Goal: Contribute content: Contribute content

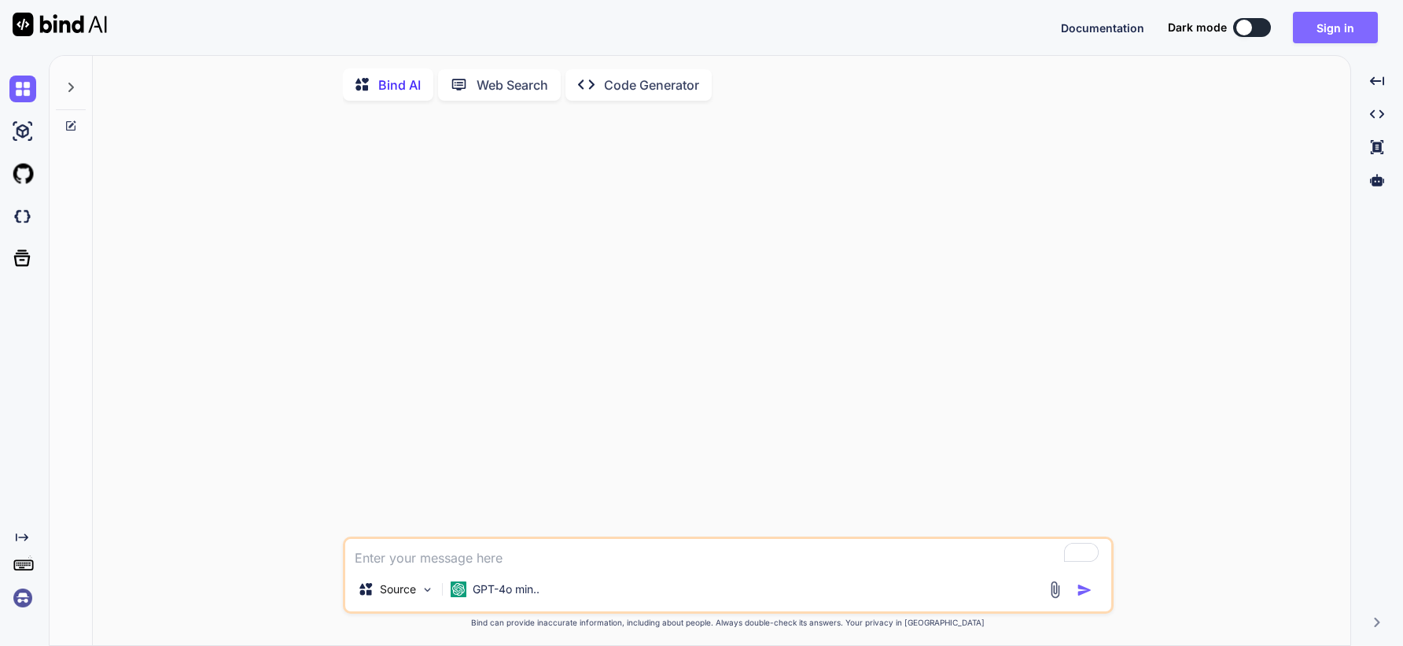
click at [1331, 24] on button "Sign in" at bounding box center [1335, 27] width 85 height 31
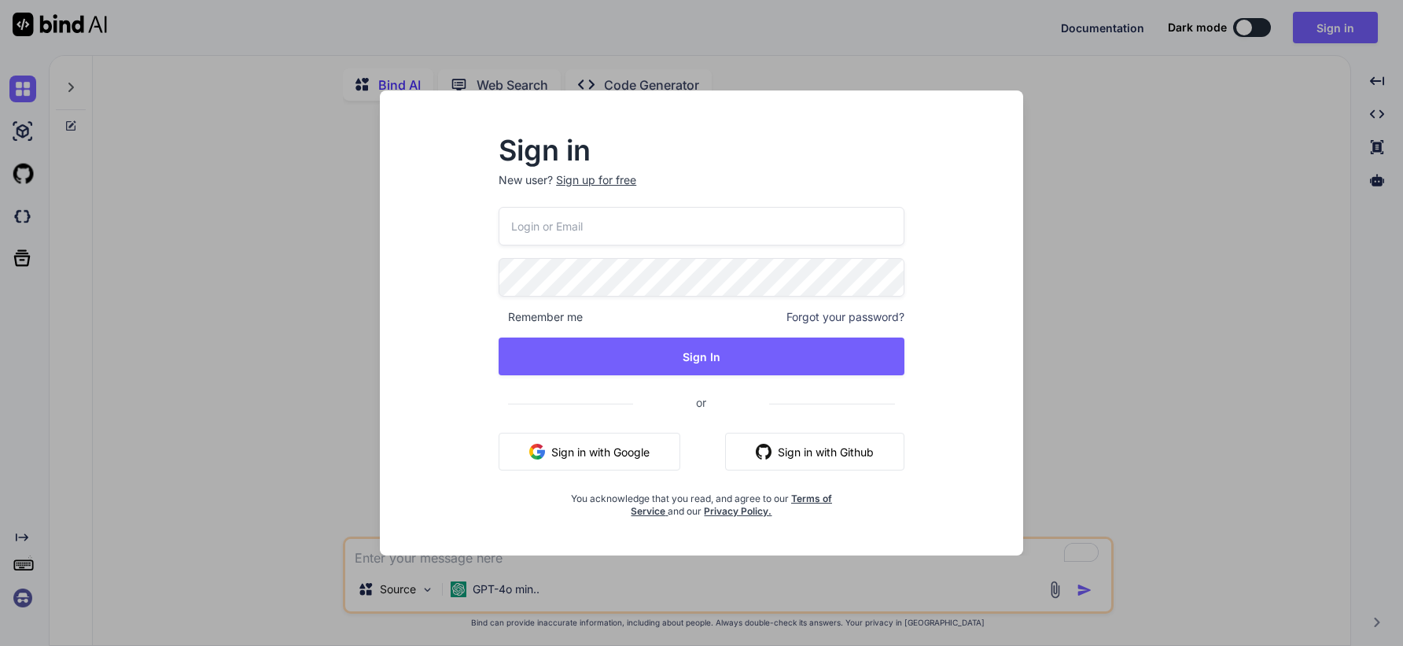
click at [623, 447] on button "Sign in with Google" at bounding box center [590, 452] width 182 height 38
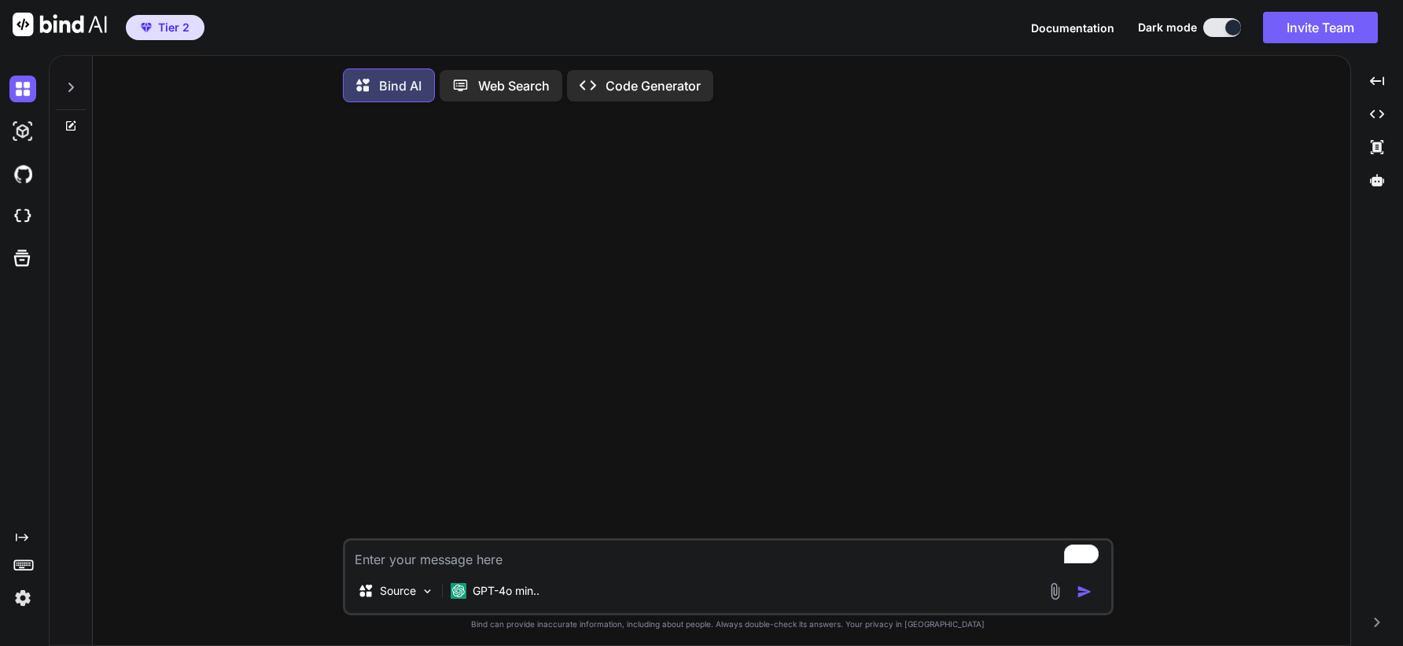
type textarea "x"
click at [569, 563] on textarea "To enrich screen reader interactions, please activate Accessibility in Grammarl…" at bounding box center [728, 554] width 766 height 28
type textarea "i"
type textarea "x"
type textarea "i"
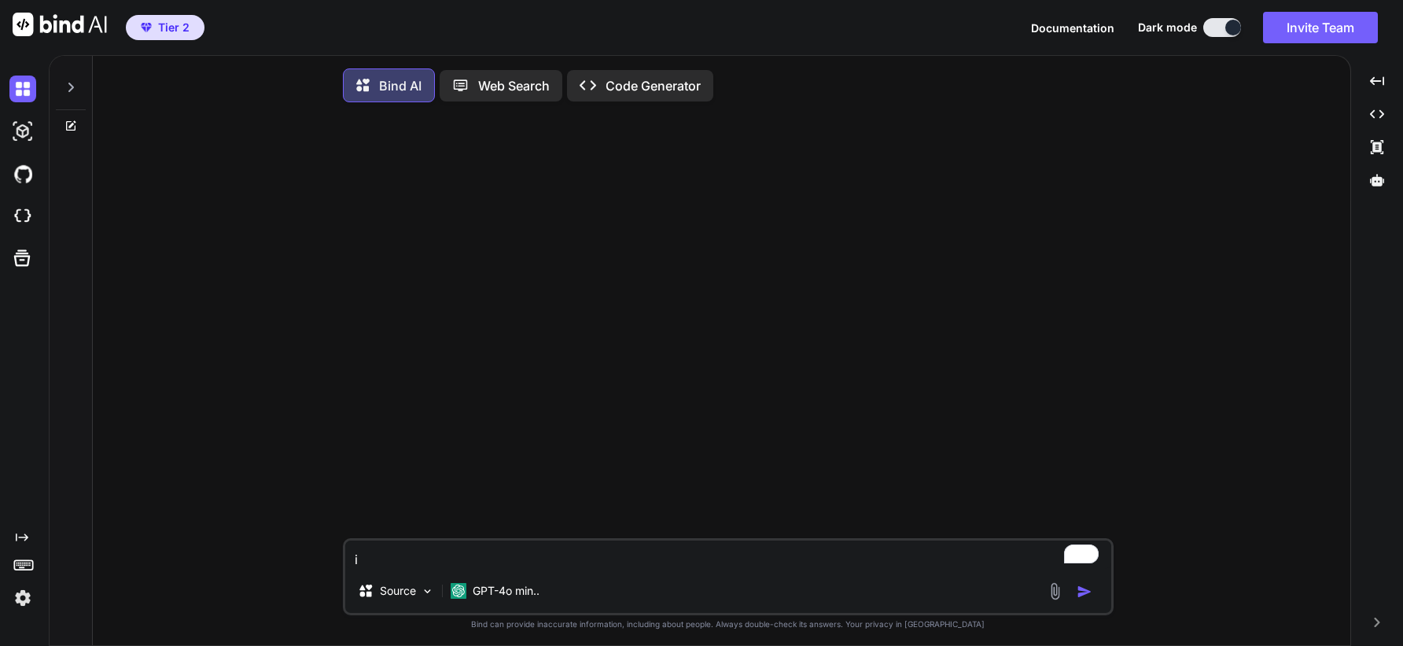
type textarea "x"
type textarea "i A"
type textarea "x"
type textarea "i AM"
type textarea "x"
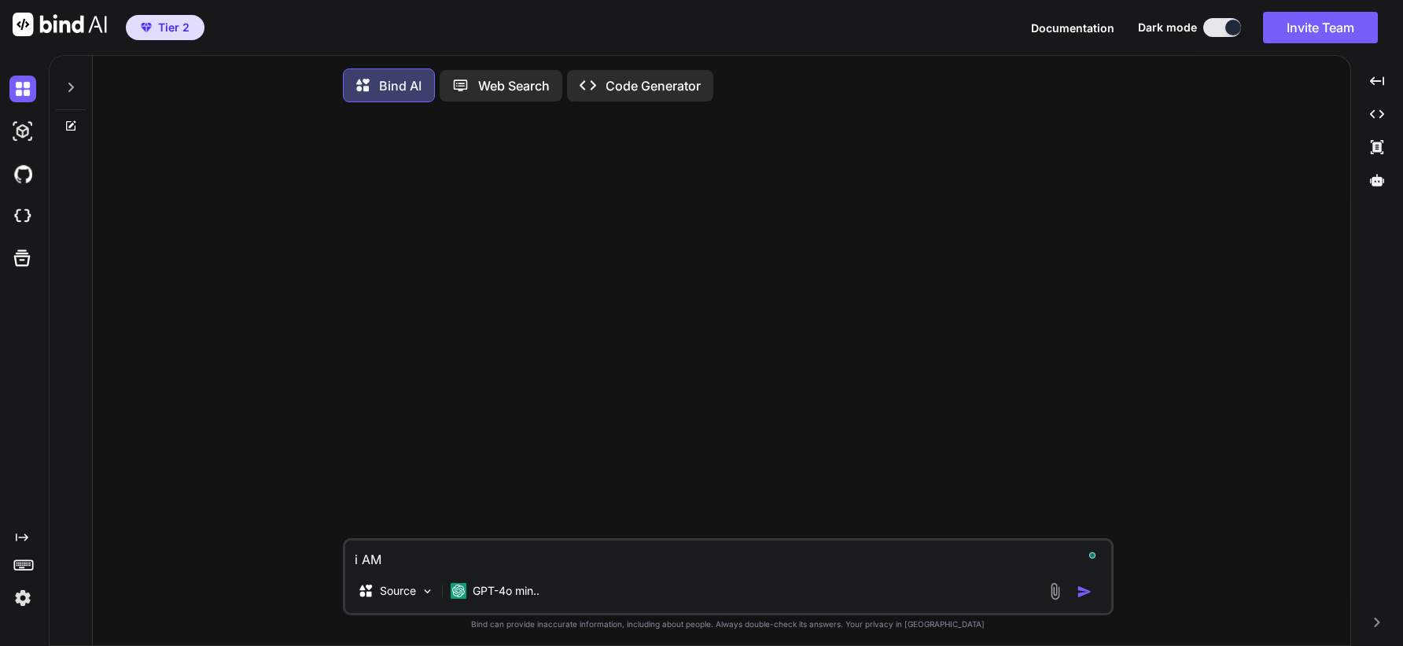
type textarea "i AM"
type textarea "x"
type textarea "i AM"
type textarea "x"
type textarea "i A"
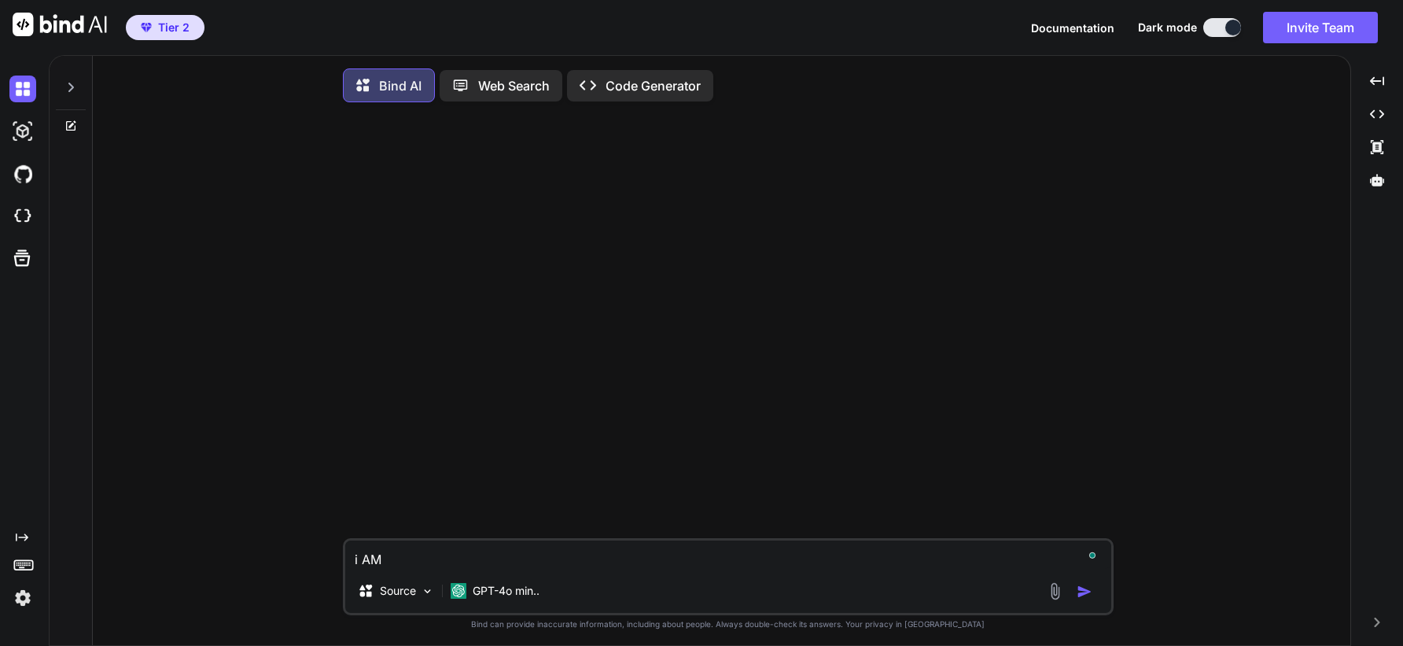
type textarea "x"
type textarea "i"
type textarea "x"
type textarea "i"
type textarea "x"
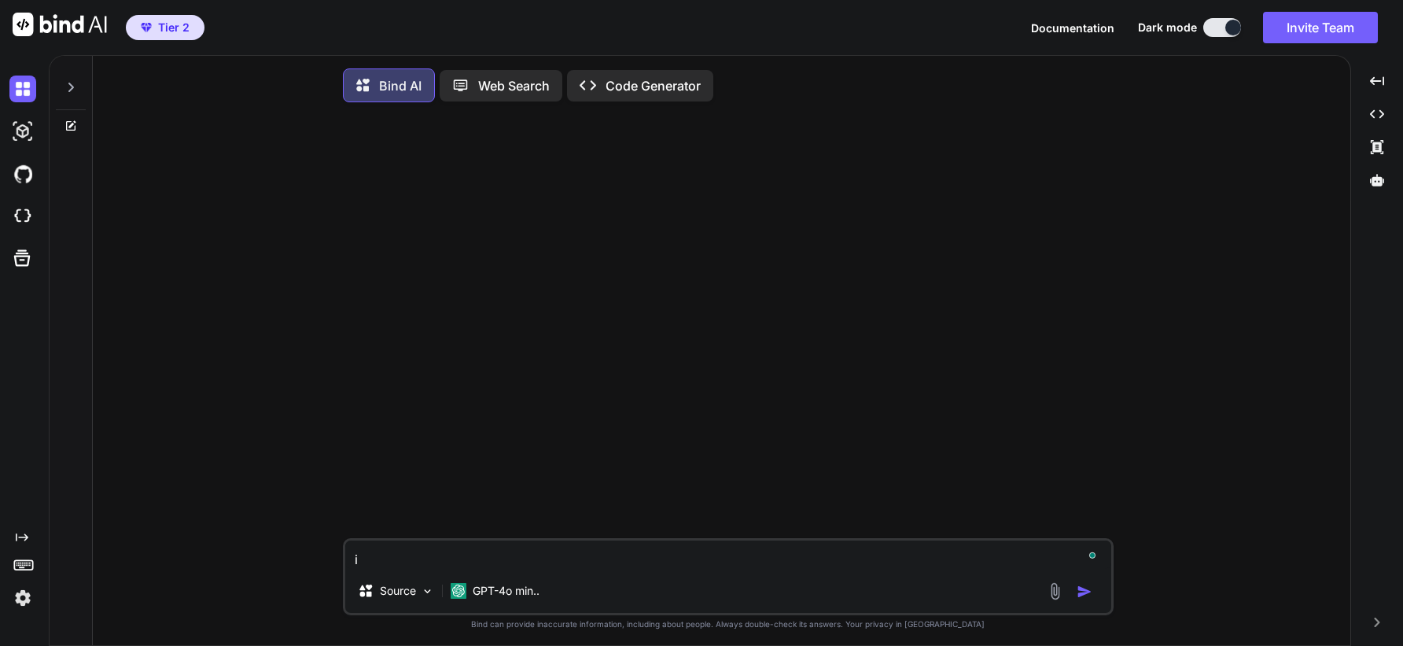
type textarea "x"
type textarea "i"
type textarea "x"
type textarea "i"
type textarea "x"
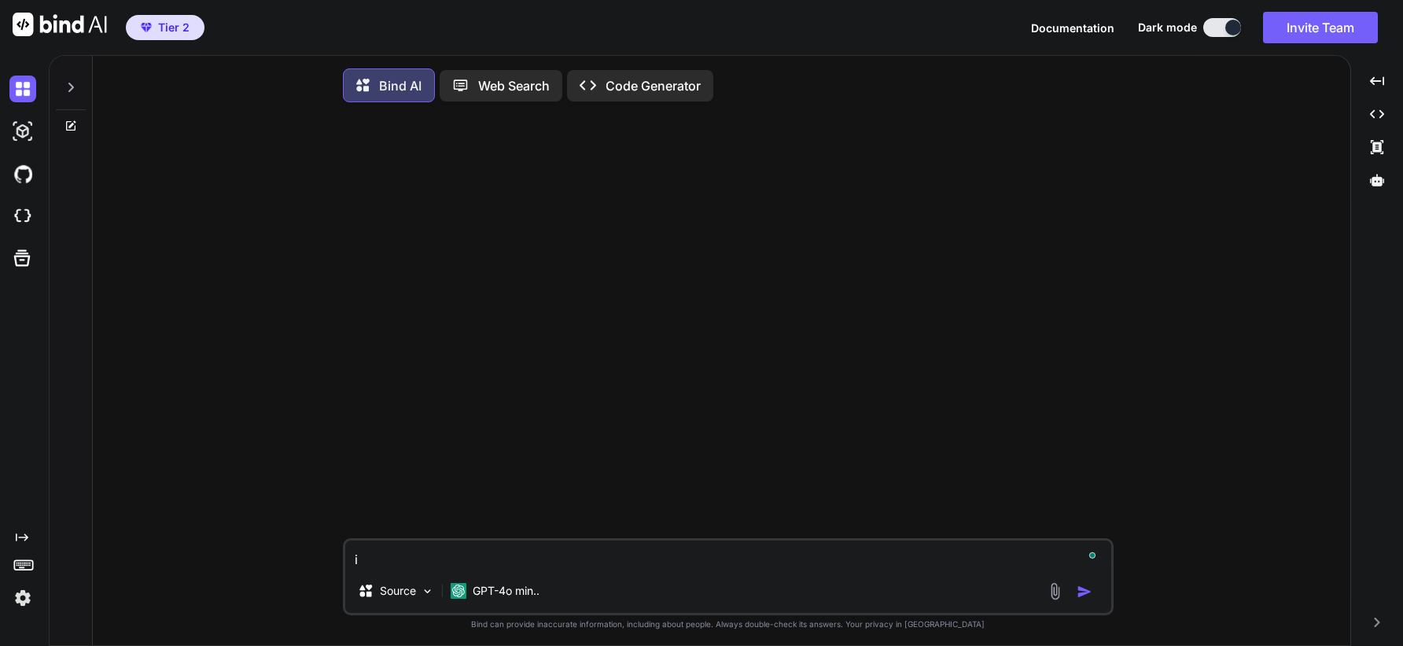
type textarea "i a"
type textarea "x"
type textarea "i am"
type textarea "x"
type textarea "i am"
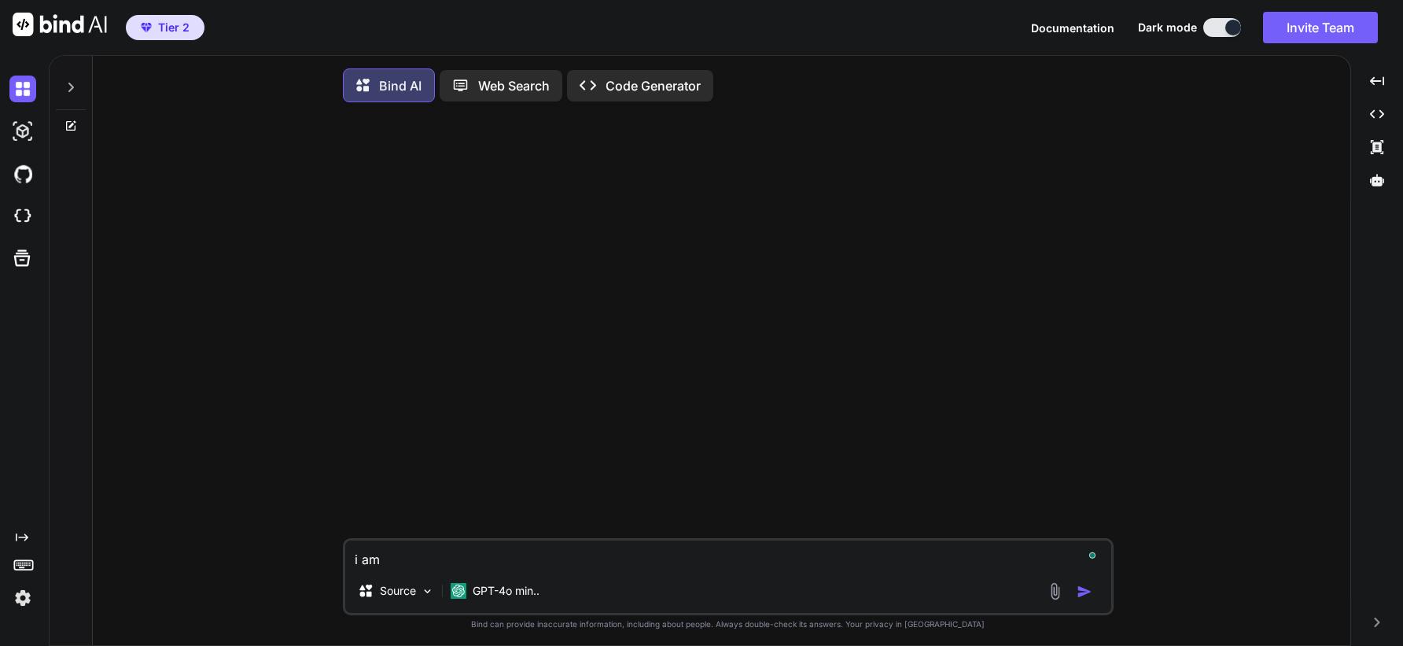
type textarea "x"
type textarea "i am c"
type textarea "x"
type textarea "i am cr"
type textarea "x"
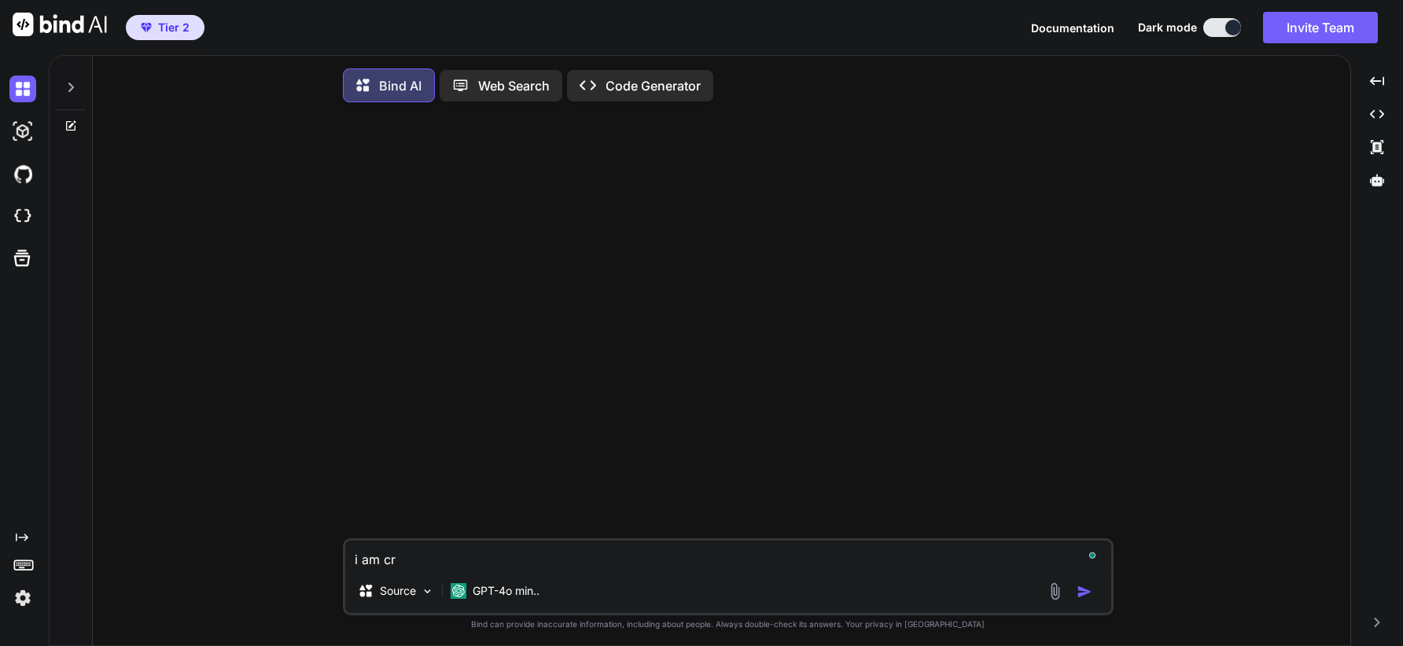
type textarea "i am cre"
type textarea "x"
type textarea "i am crea"
type textarea "x"
type textarea "i am creat"
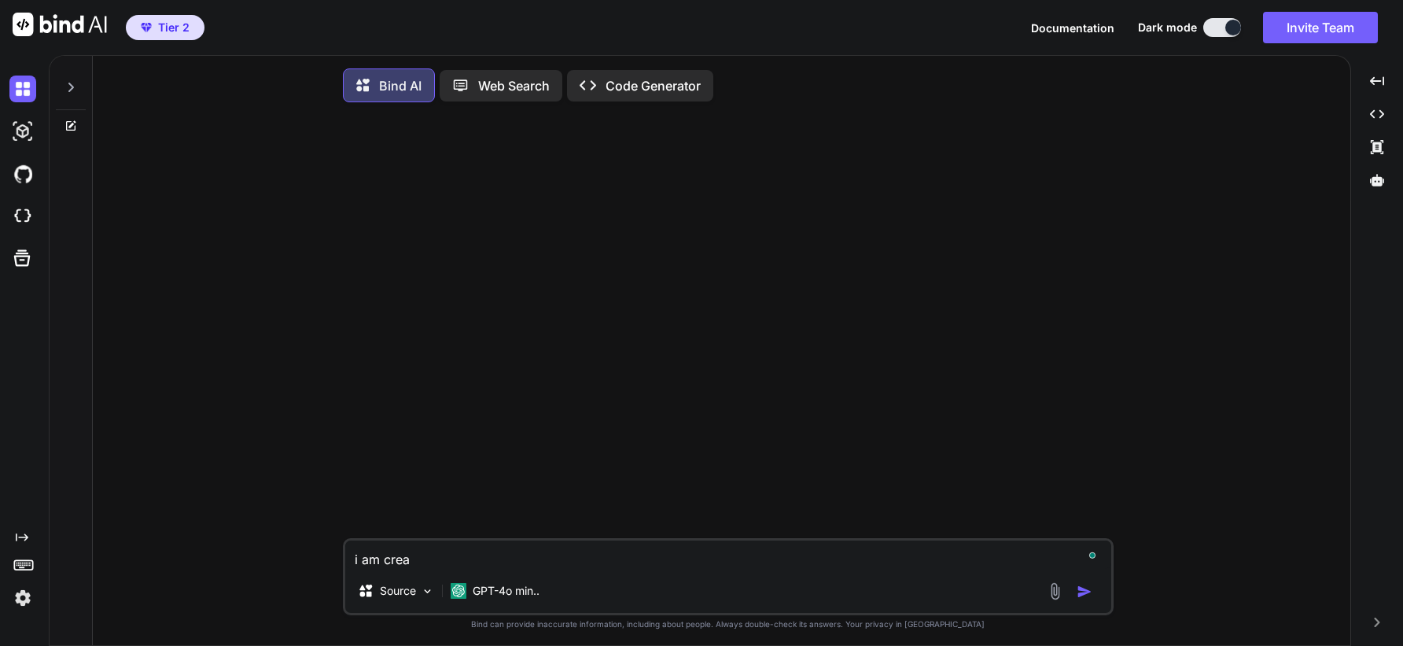
type textarea "x"
type textarea "i am creati"
type textarea "x"
type textarea "i am creatin"
type textarea "x"
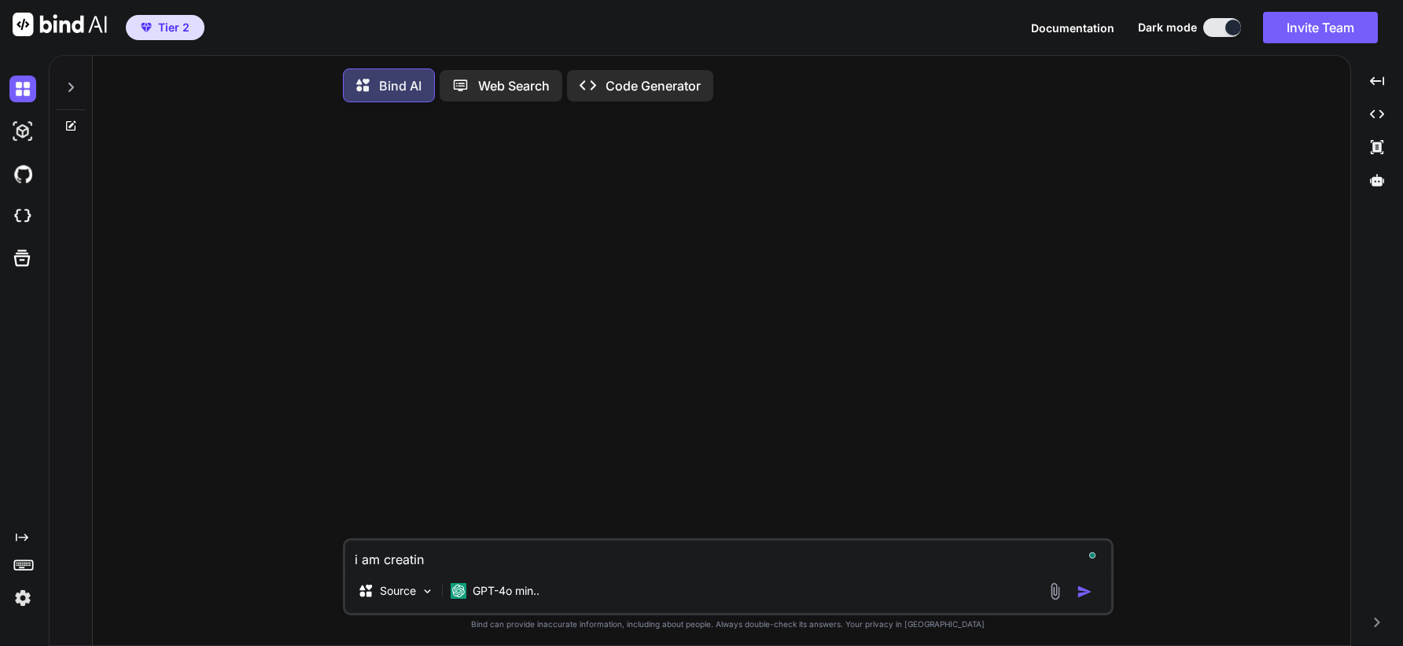
type textarea "i am creating"
type textarea "x"
type textarea "i am creating"
type textarea "x"
type textarea "i am creating a"
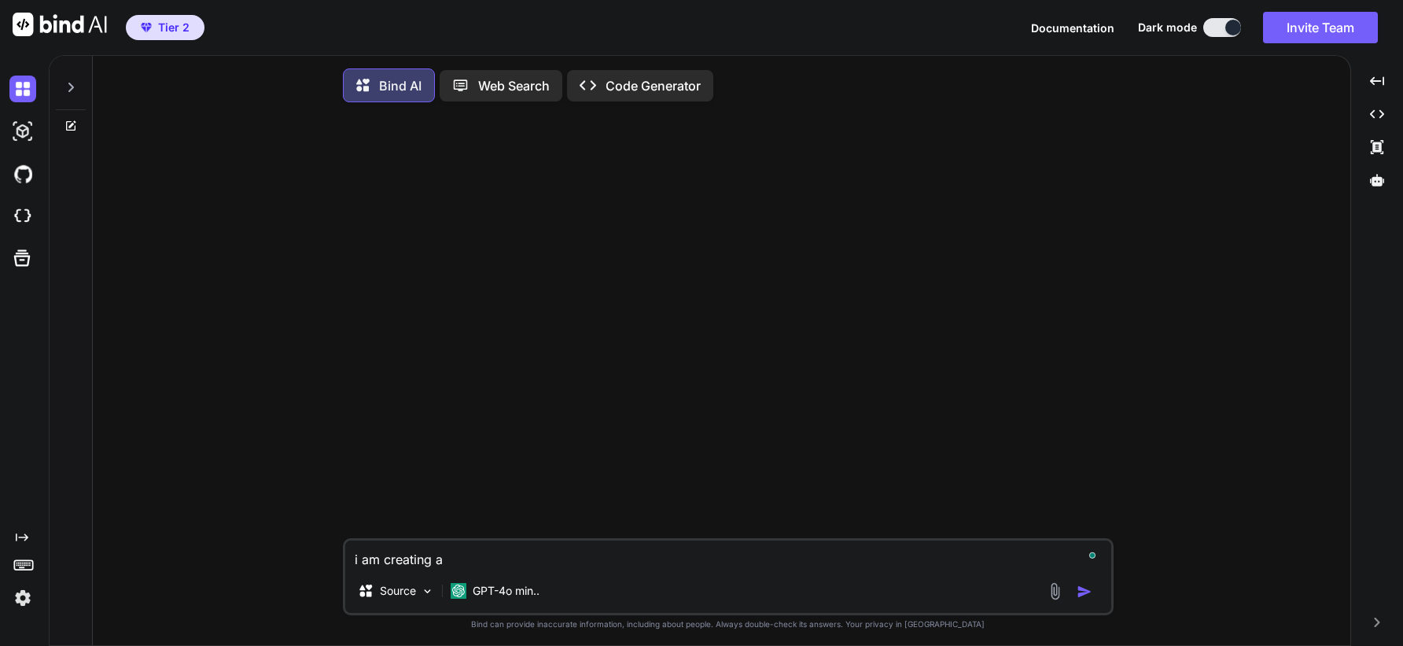
type textarea "x"
type textarea "i am creating a"
type textarea "x"
type textarea "i am creating a s"
type textarea "x"
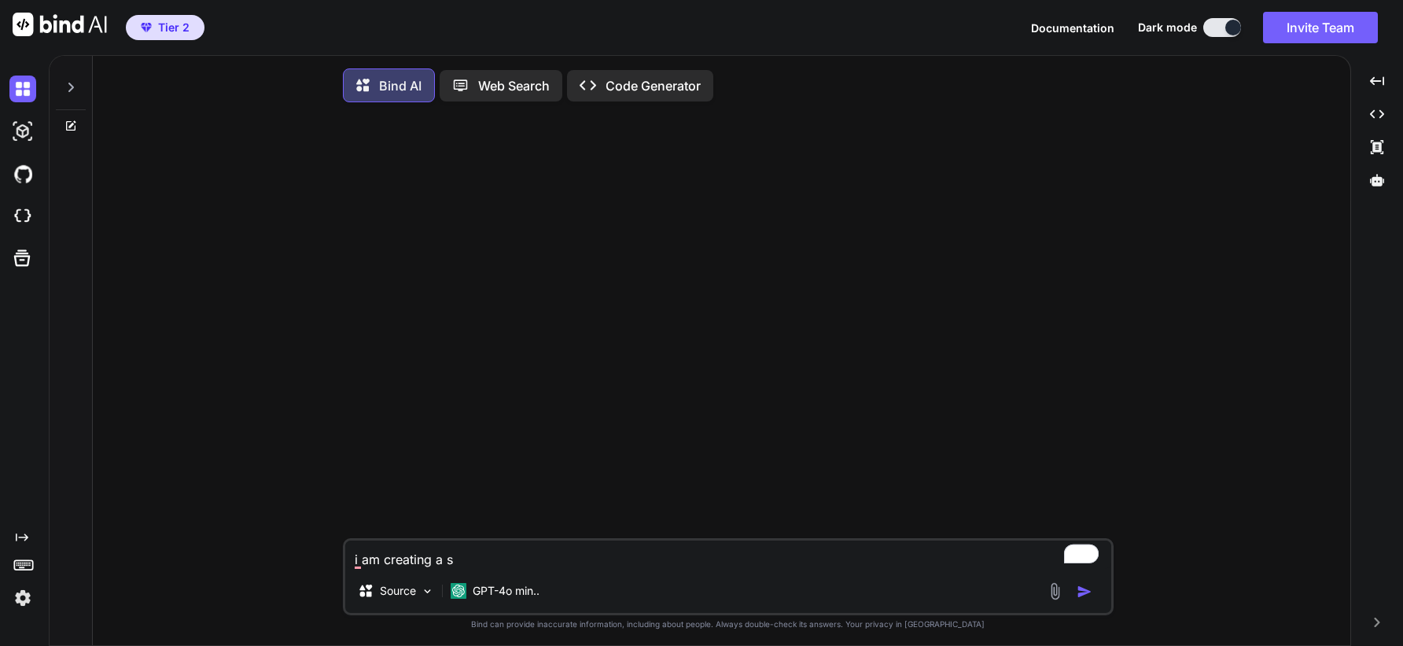
type textarea "i am creating a si"
type textarea "x"
type textarea "i am creating a sin"
type textarea "x"
type textarea "i am creating a sing"
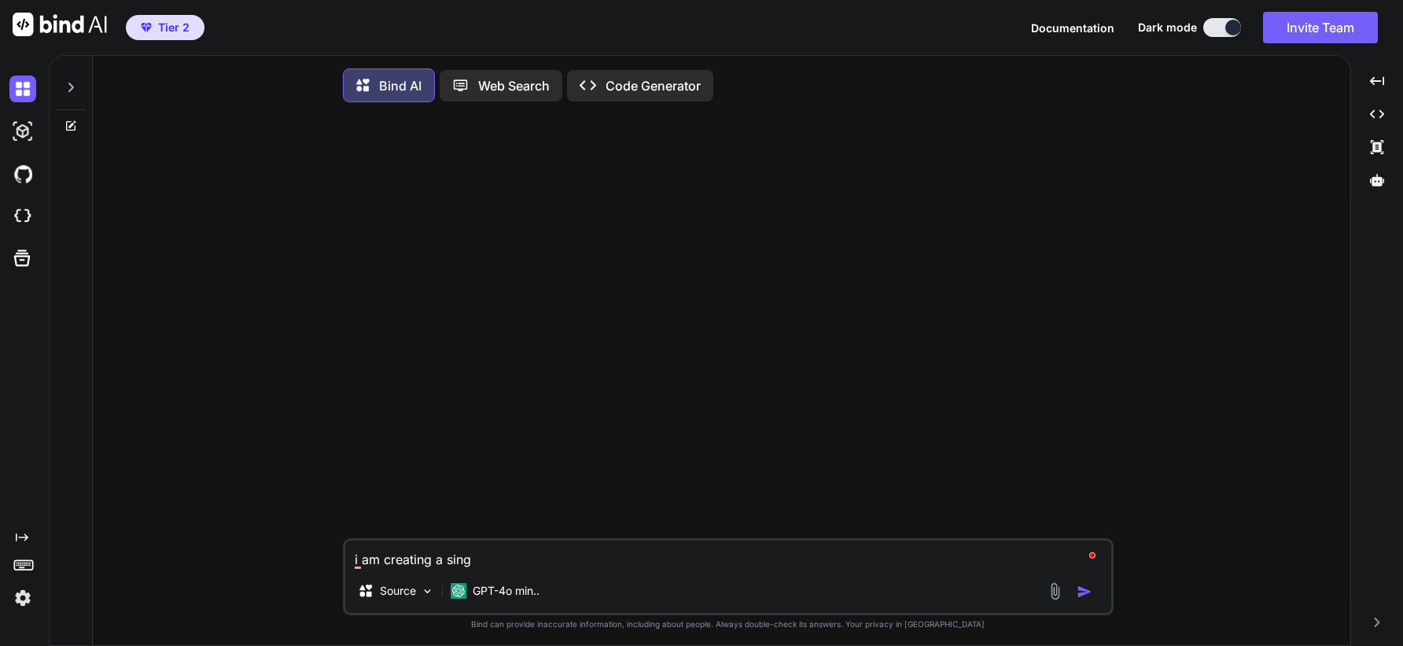
type textarea "x"
type textarea "i am creating a singl"
type textarea "x"
type textarea "i am creating a single"
type textarea "x"
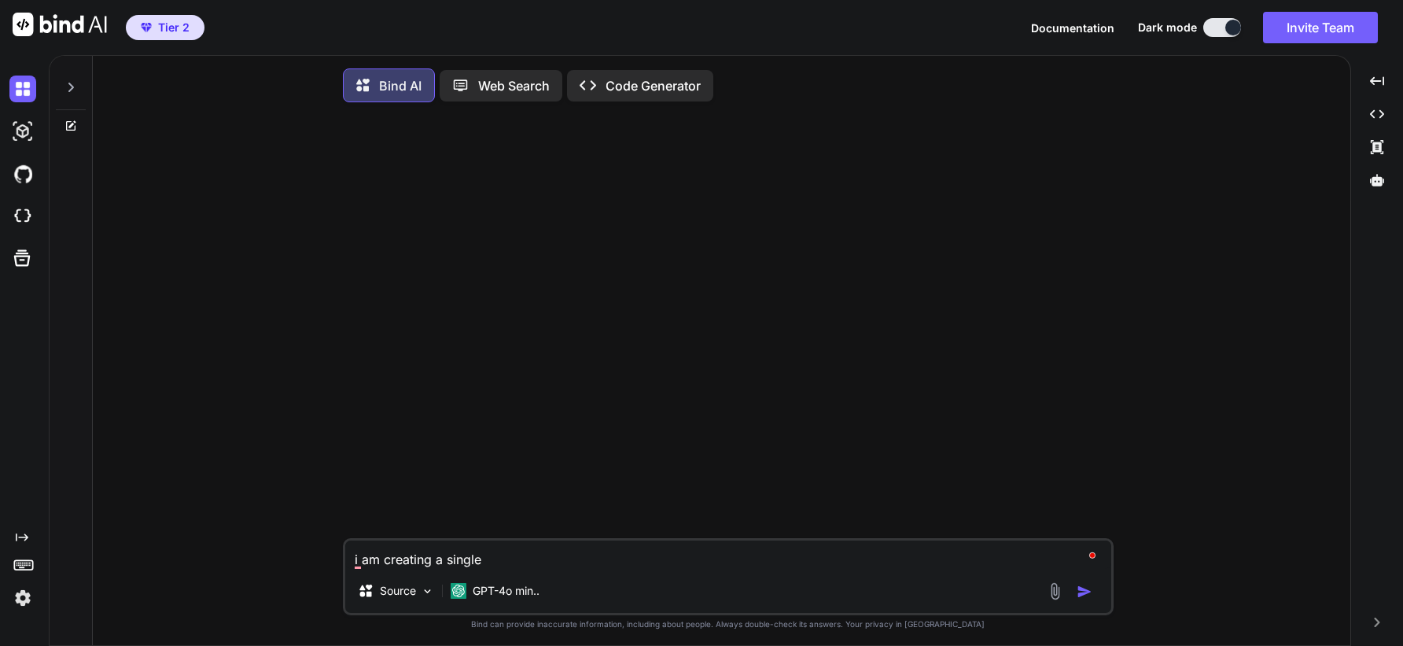
type textarea "i am creating a single"
type textarea "x"
type textarea "i am creating a single p"
type textarea "x"
type textarea "i am creating a single pa"
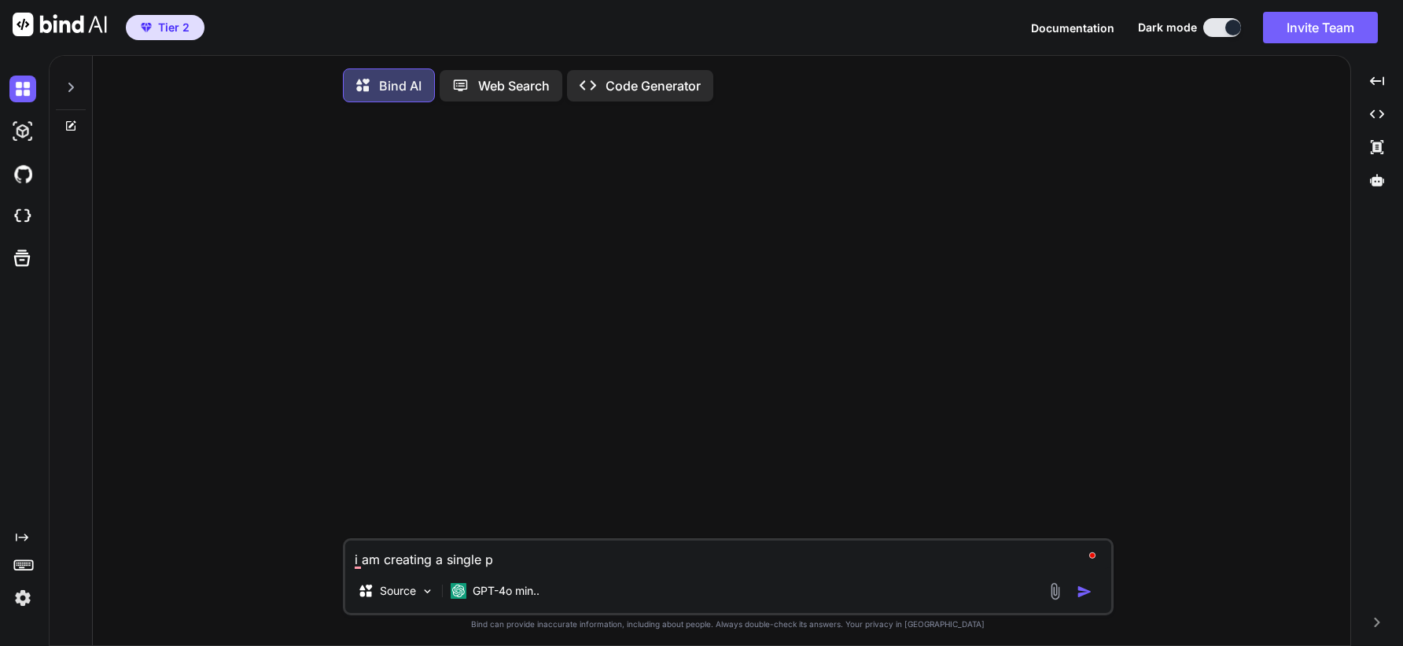
type textarea "x"
type textarea "i am creating a single pag"
type textarea "x"
type textarea "i am creating a single page"
type textarea "x"
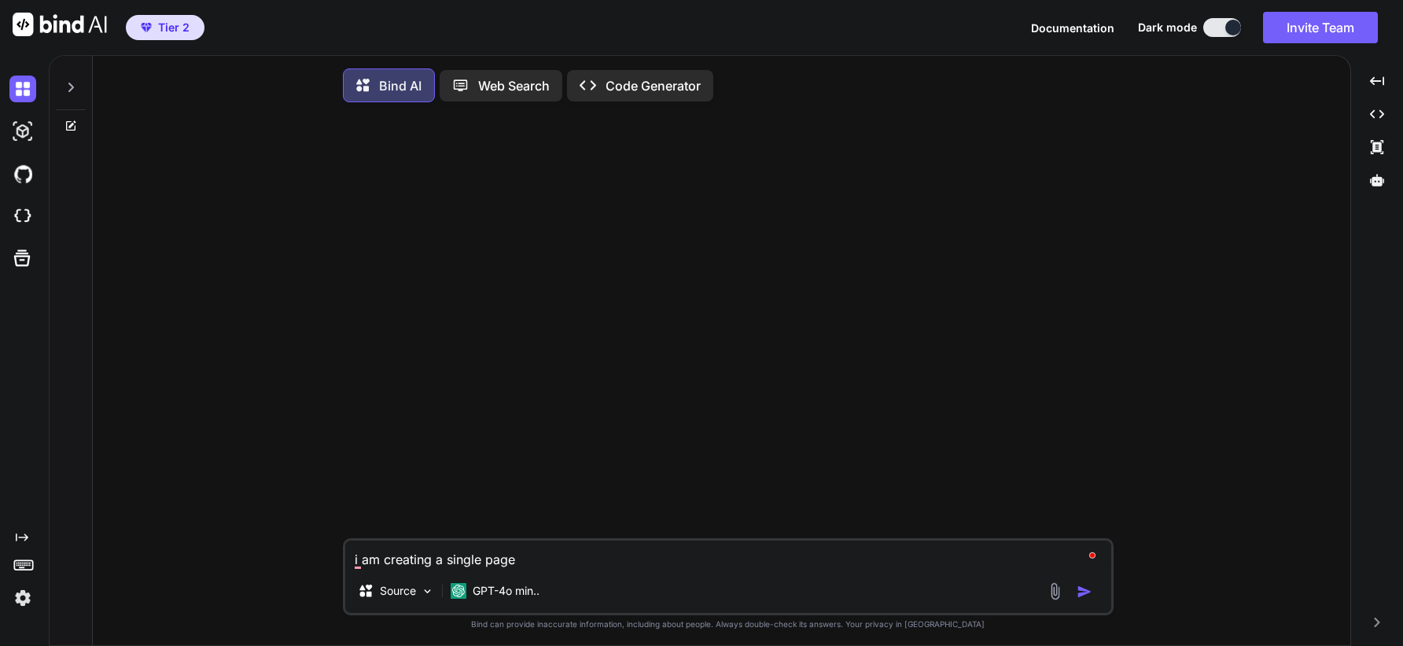
type textarea "i am creating a single page"
type textarea "x"
type textarea "i am creating a single page w"
type textarea "x"
type textarea "i am creating a single page we"
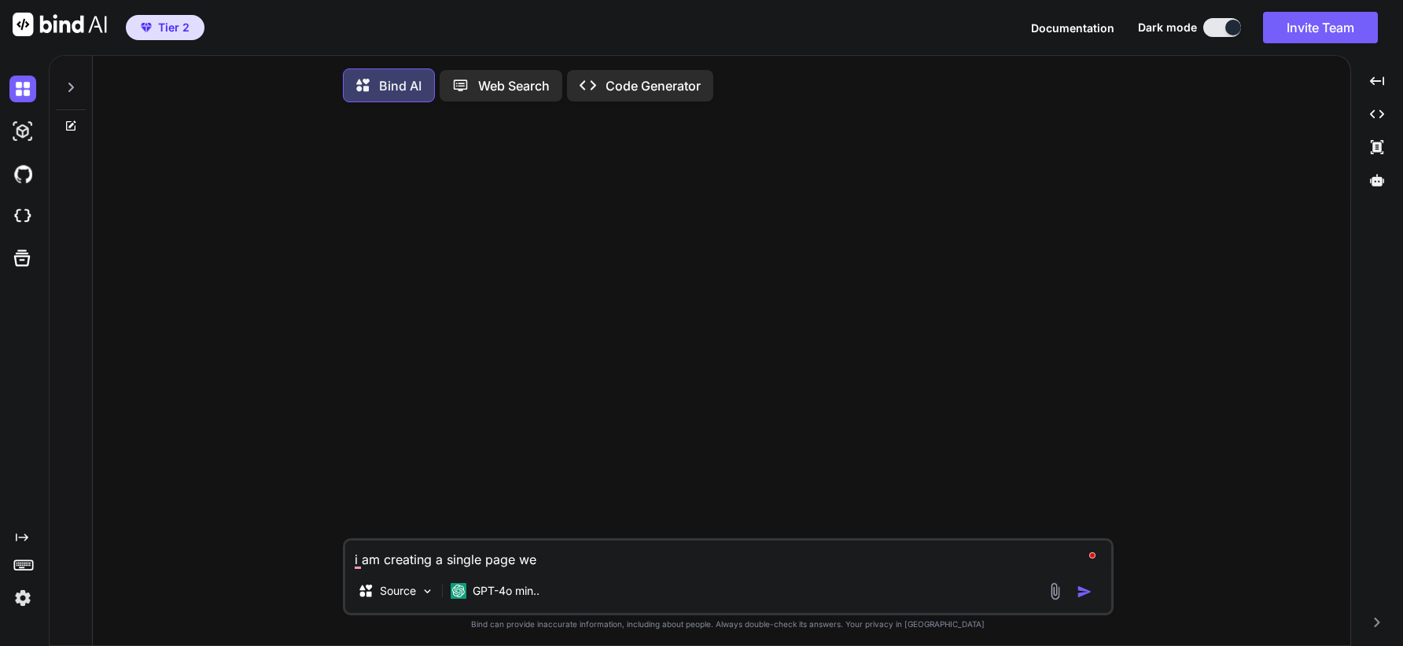
type textarea "x"
type textarea "i am creating a single page web"
type textarea "x"
type textarea "i am creating a single page webs"
type textarea "x"
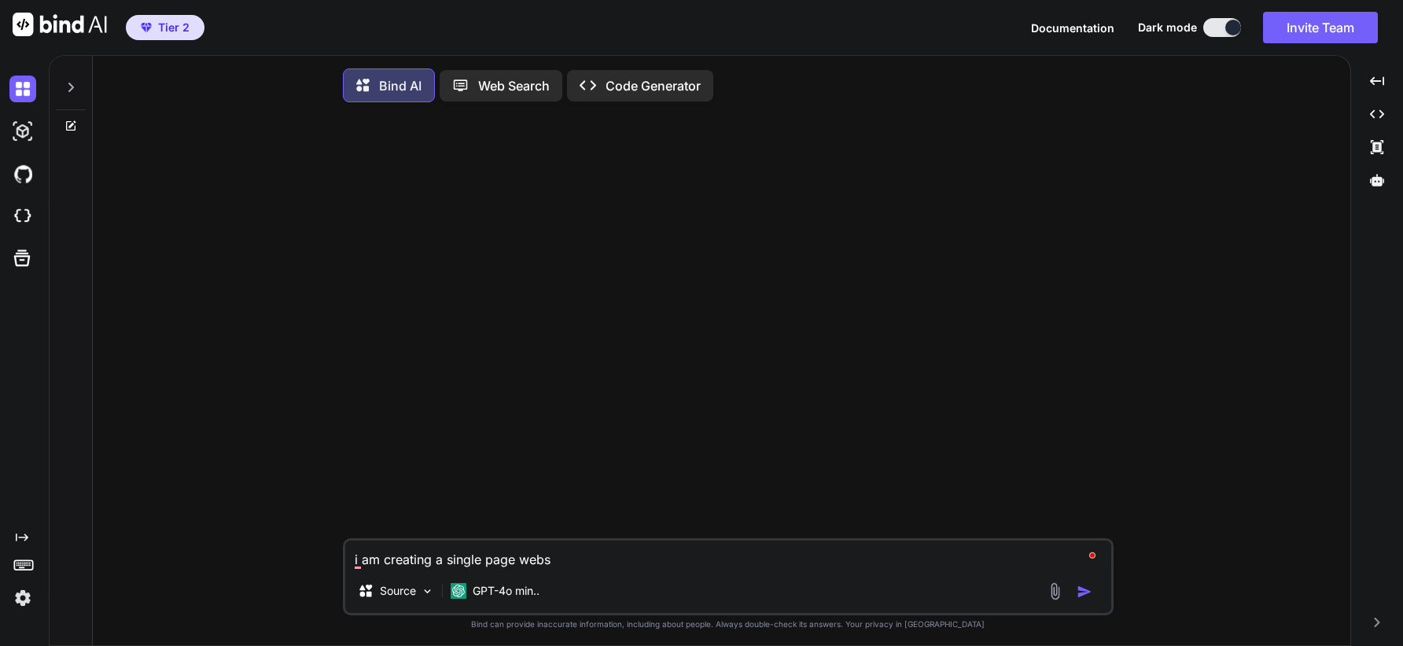
type textarea "i am creating a single page websi"
type textarea "x"
type textarea "i am creating a single page websit"
type textarea "x"
type textarea "i am creating a single page website"
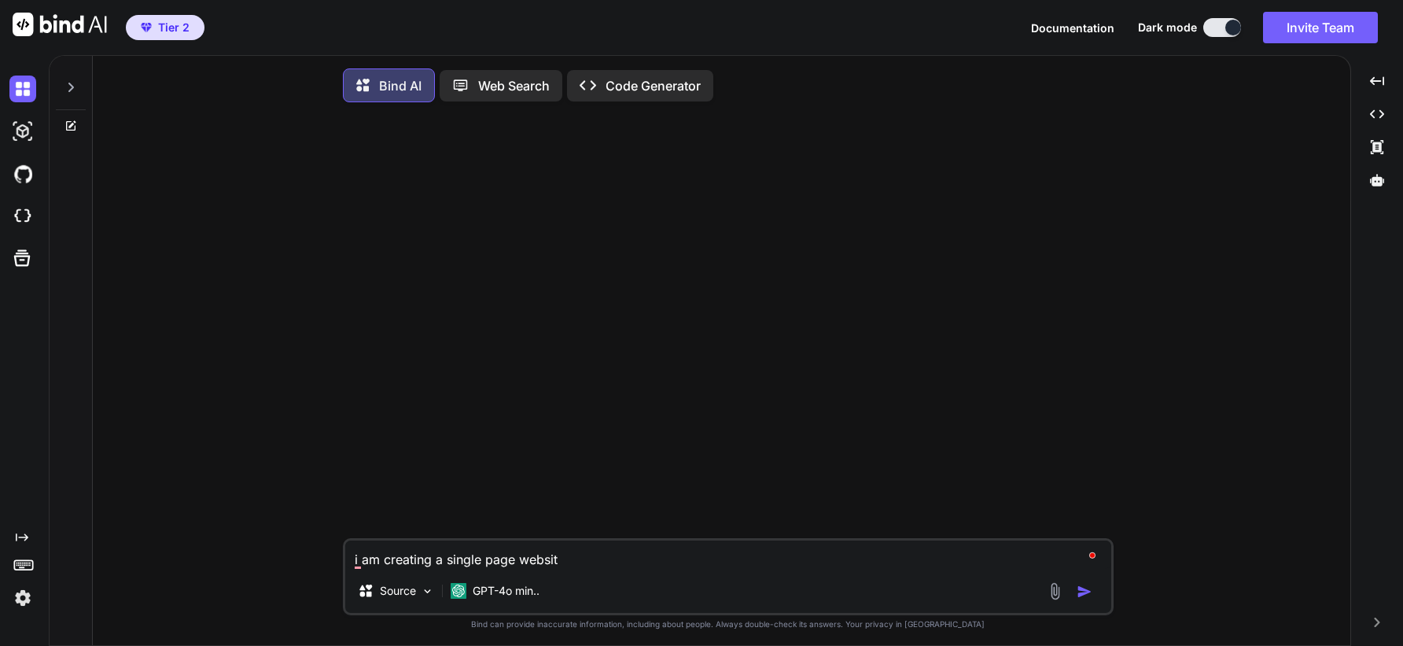
type textarea "x"
type textarea "i am creating a single page website"
type textarea "x"
type textarea "i am creating a single page website d"
type textarea "x"
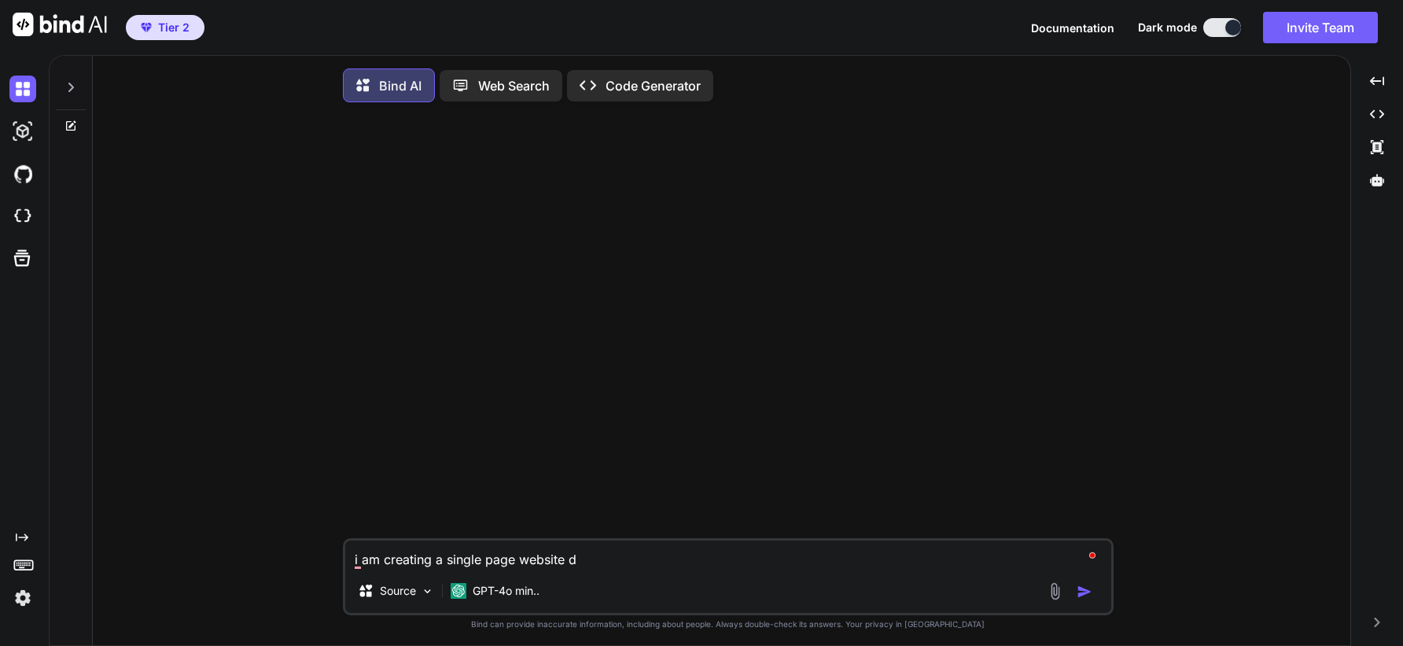
type textarea "i am creating a single page website de"
type textarea "x"
type textarea "i am creating a single page website des"
type textarea "x"
type textarea "i am creating a single page website desc"
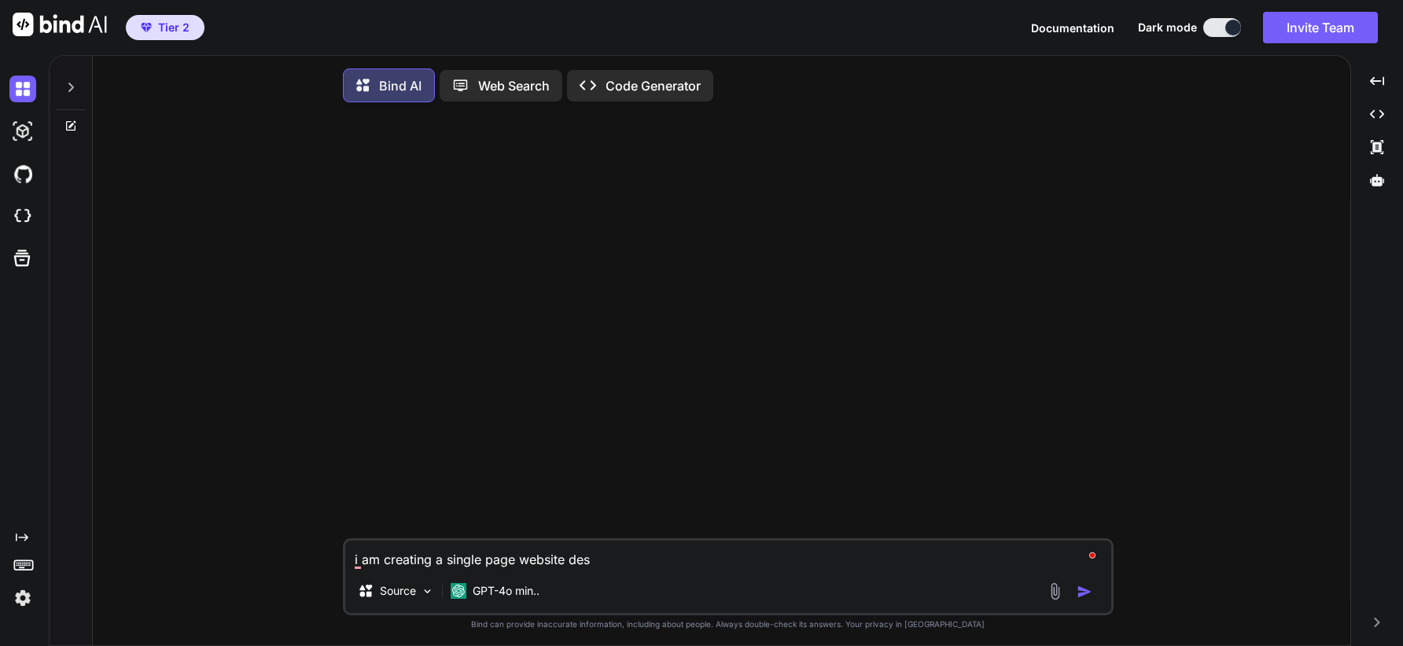
type textarea "x"
type textarea "i am creating a single page website descr"
type textarea "x"
type textarea "i am creating a single page website descri"
type textarea "x"
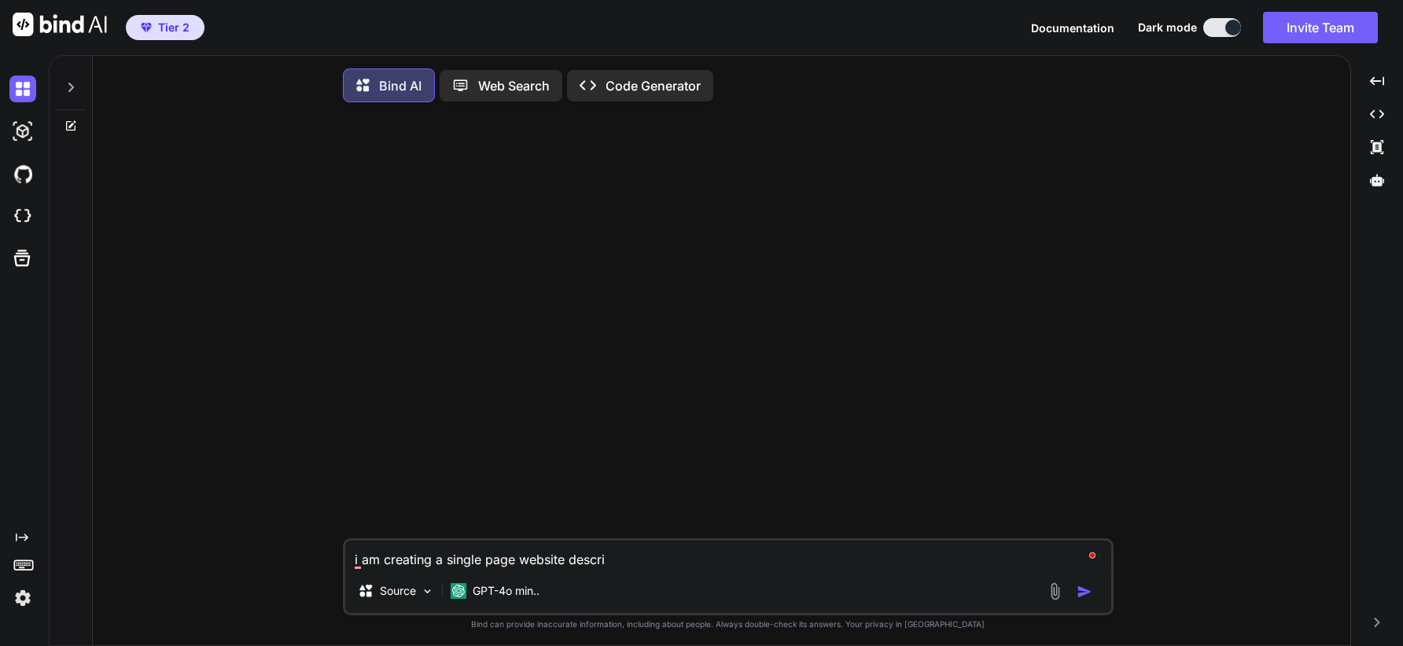
type textarea "i am creating a single page website describ"
type textarea "x"
type textarea "i am creating a single page website describi"
type textarea "x"
type textarea "i am creating a single page website describin"
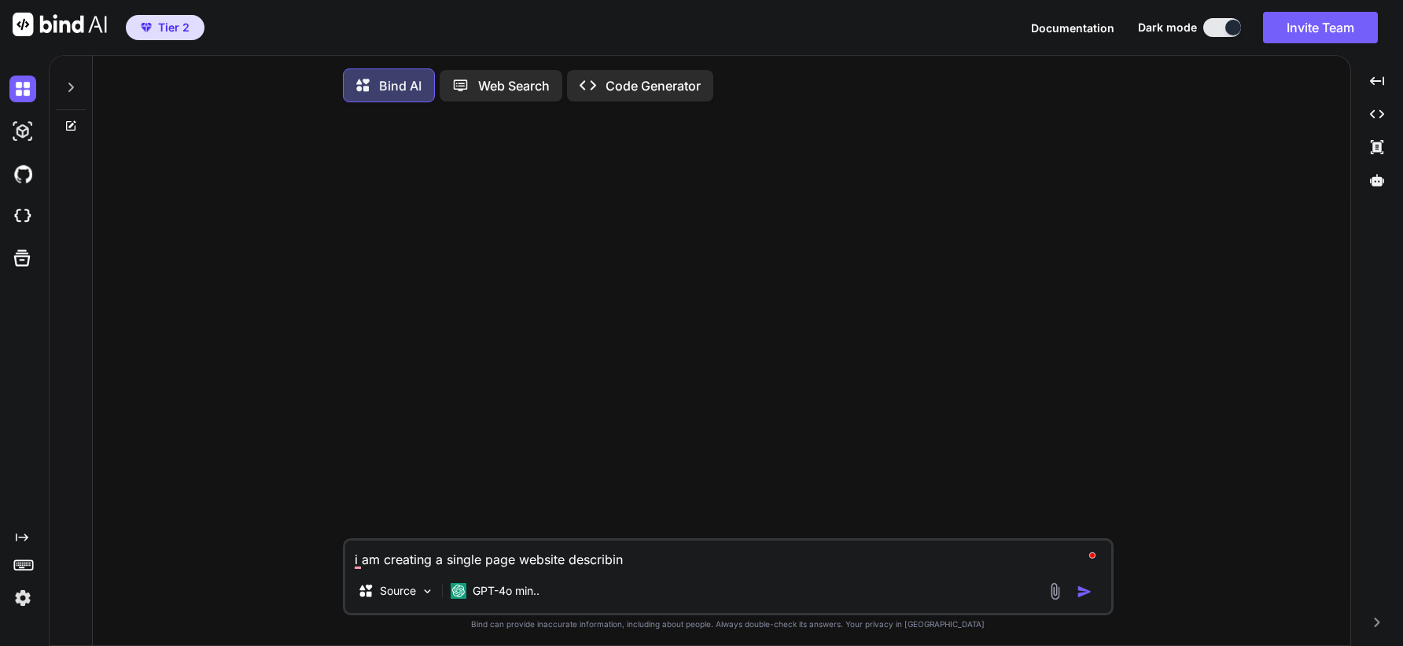
type textarea "x"
type textarea "i am creating a single page website describing"
type textarea "x"
type textarea "i am creating a single page website describing"
type textarea "x"
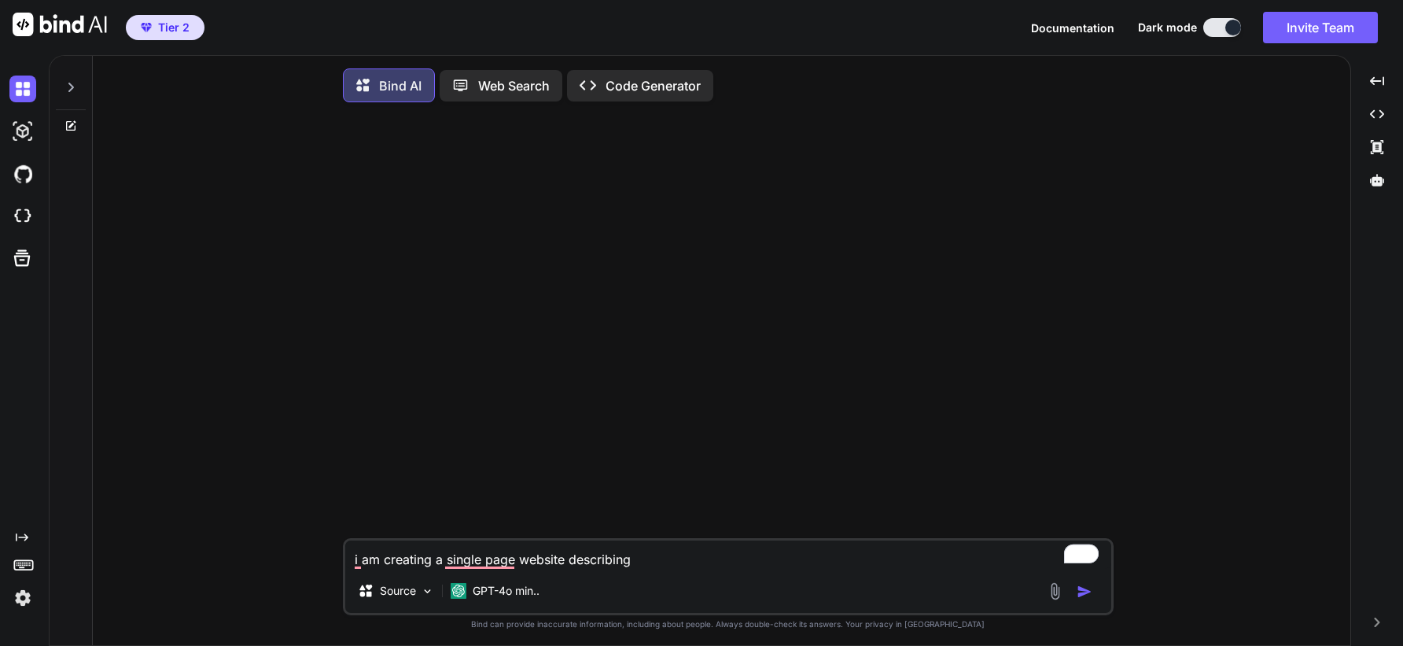
type textarea "i am creating a single page website describing t"
type textarea "x"
type textarea "i am creating a single page website describing th"
type textarea "x"
type textarea "i am creating a single page website describing the"
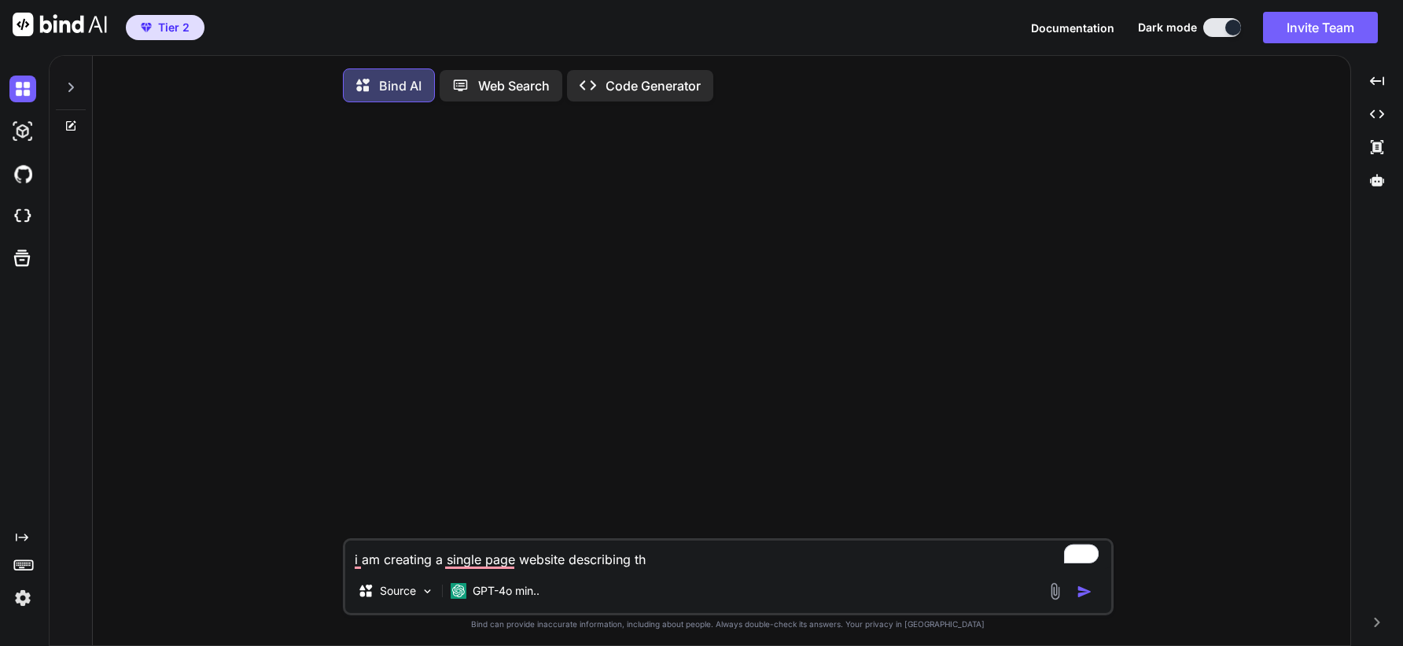
type textarea "x"
type textarea "i am creating a single page website describing the"
type textarea "x"
type textarea "i am creating a single page website describing the 4"
type textarea "x"
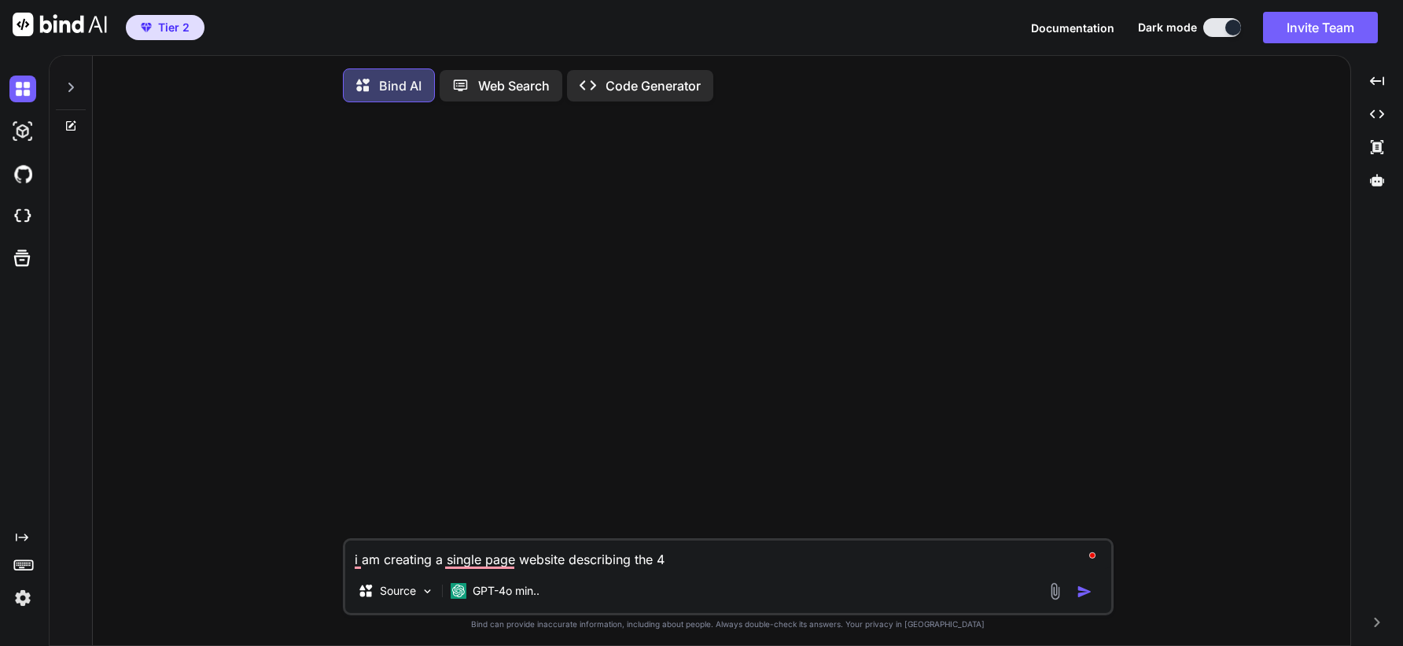
type textarea "i am creating a single page website describing the 4"
type textarea "x"
type textarea "i am creating a single page website describing the 4 d"
type textarea "x"
type textarea "i am creating a single page website describing the 4 di"
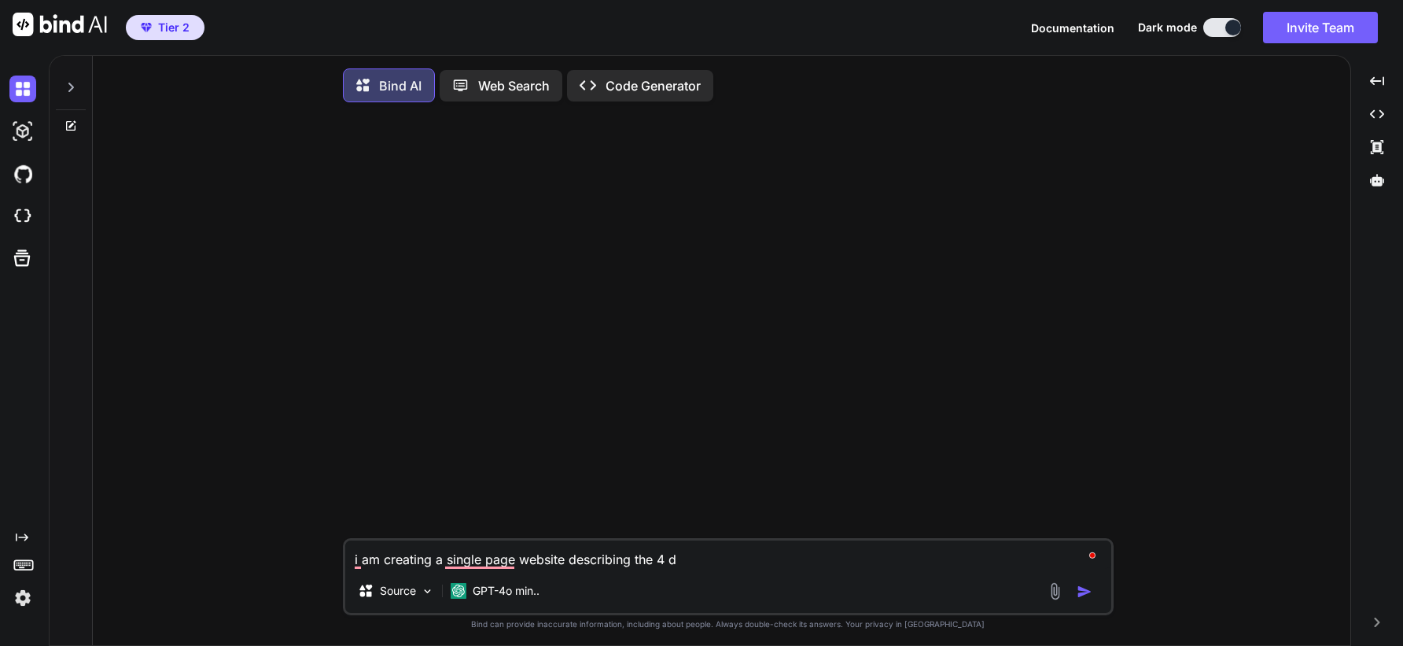
type textarea "x"
type textarea "i am creating a single page website describing the 4 dif"
type textarea "x"
type textarea "i am creating a single page website describing the 4 diff"
type textarea "x"
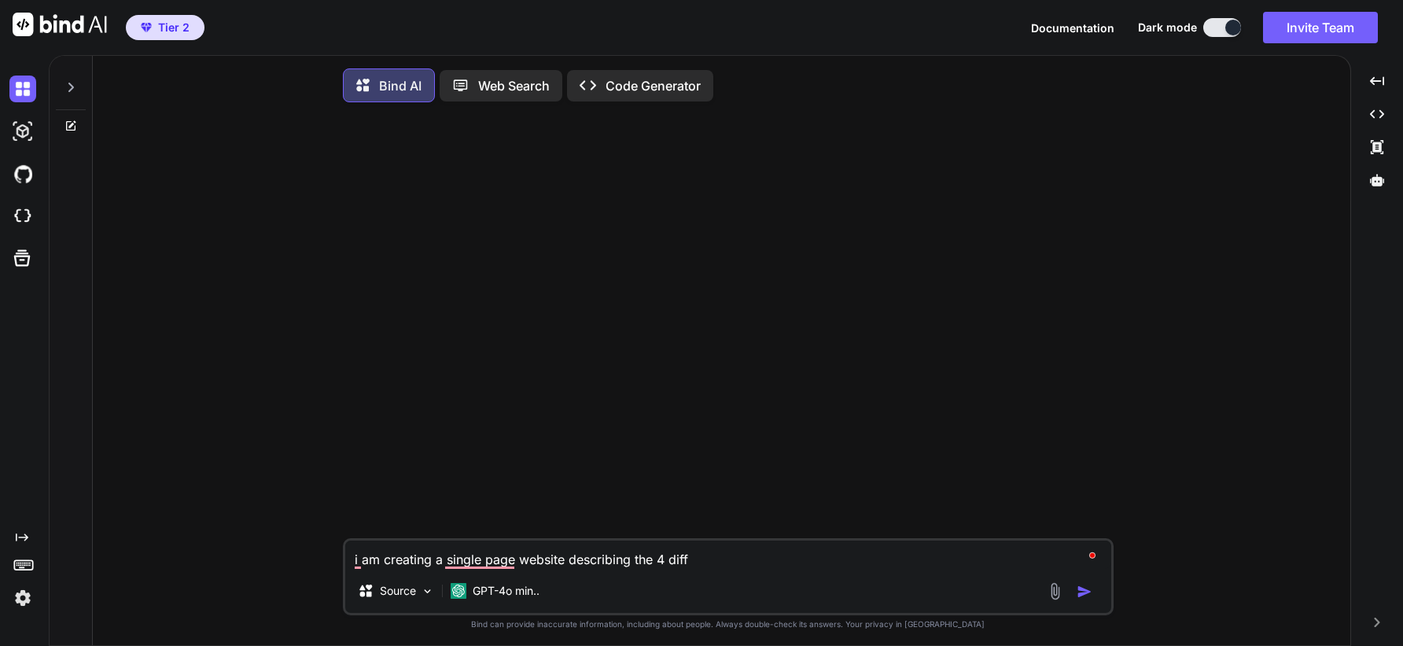
type textarea "i am creating a single page website describing the 4 diffe"
type textarea "x"
type textarea "i am creating a single page website describing the 4 differ"
type textarea "x"
type textarea "i am creating a single page website describing the 4 differe"
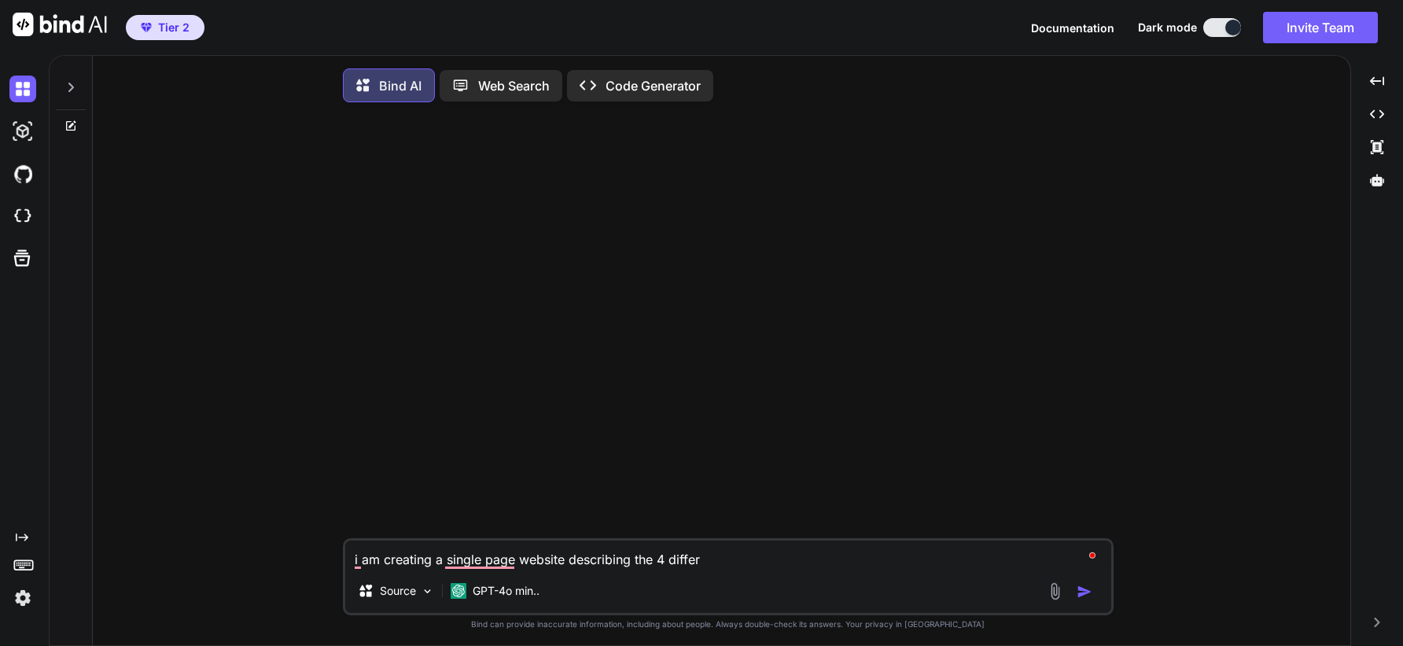
type textarea "x"
type textarea "i am creating a single page website describing the 4 differen"
type textarea "x"
type textarea "i am creating a single page website describing the 4 different"
type textarea "x"
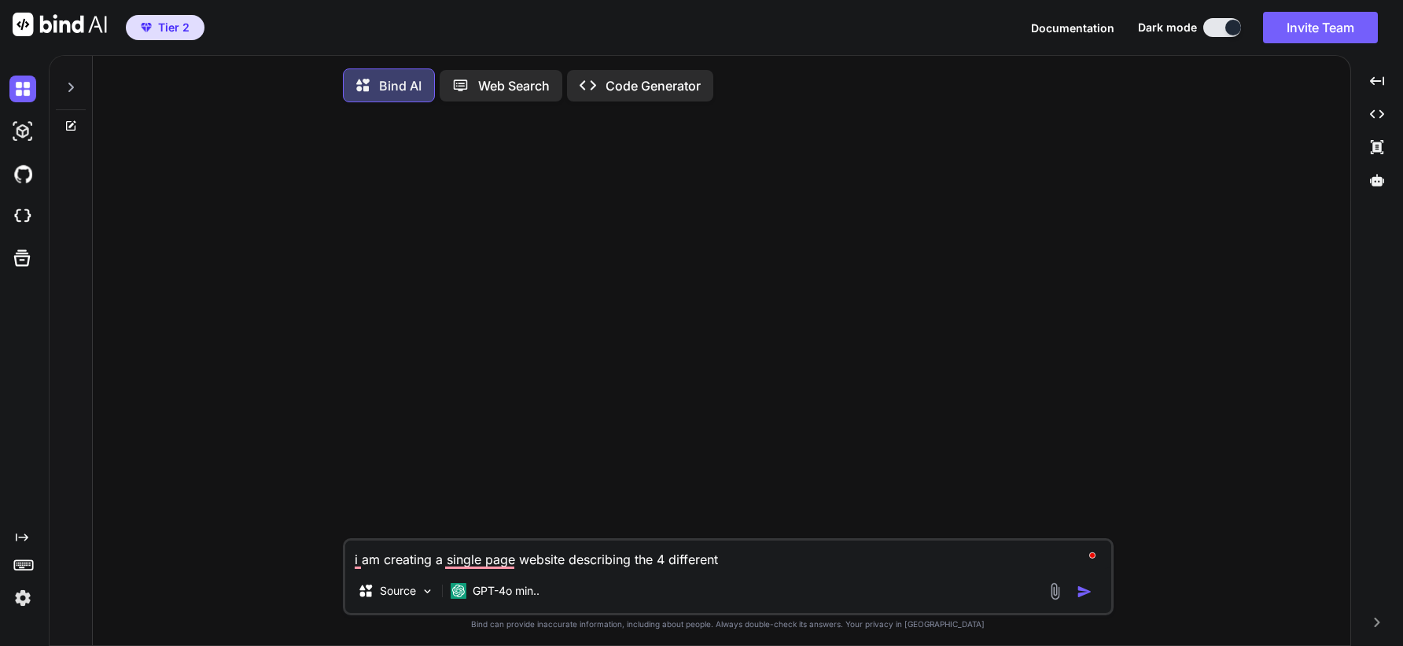
type textarea "i am creating a single page website describing the 4 different"
type textarea "x"
type textarea "i am creating a single page website describing the 4 different o"
type textarea "x"
type textarea "i am creating a single page website describing the 4 different op"
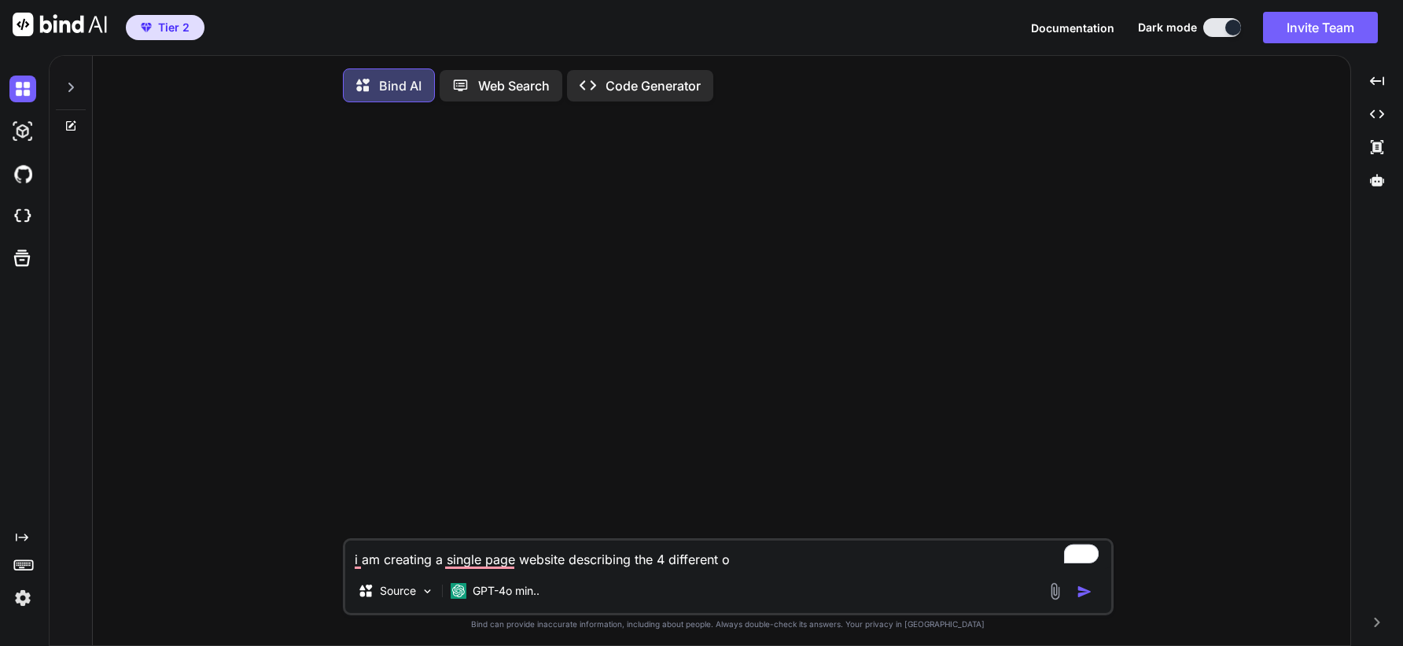
type textarea "x"
type textarea "i am creating a single page website describing the 4 different opt"
type textarea "x"
type textarea "i am creating a single page website describing the 4 different opti"
type textarea "x"
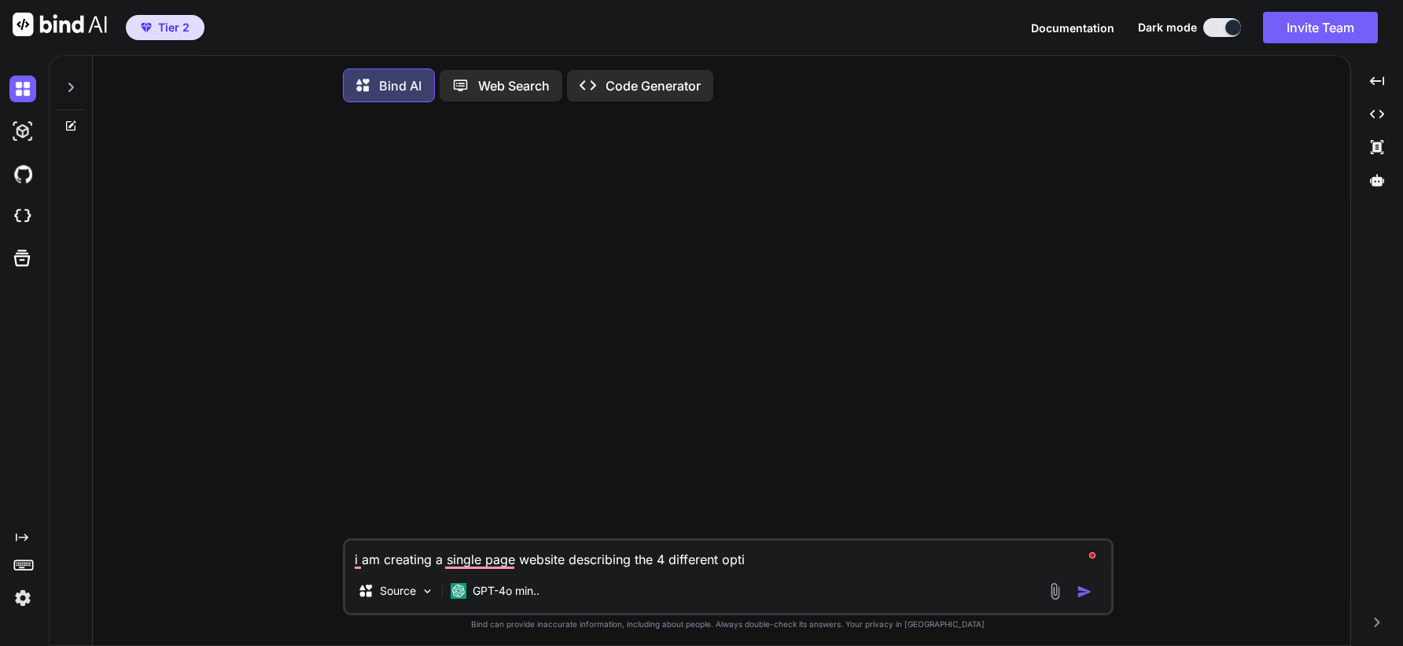
type textarea "i am creating a single page website describing the 4 different optio"
type textarea "x"
type textarea "i am creating a single page website describing the 4 different option"
type textarea "x"
type textarea "i am creating a single page website describing the 4 different options"
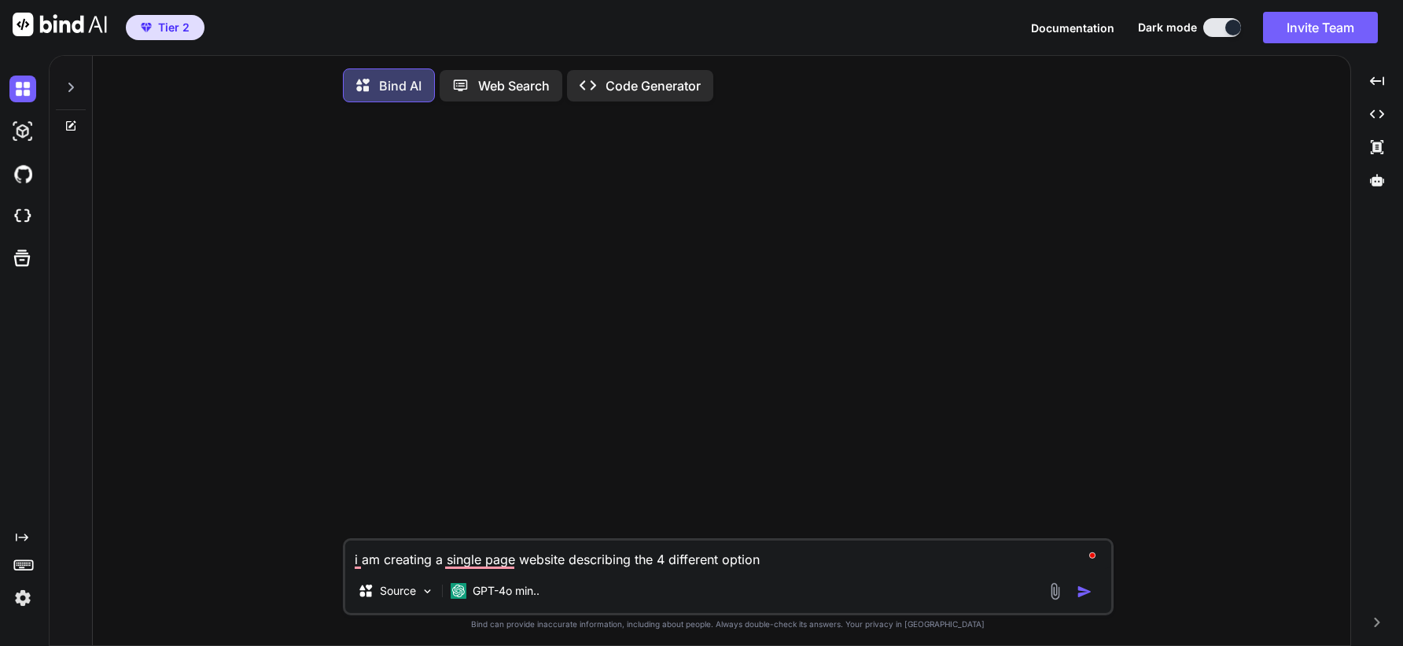
type textarea "x"
type textarea "i am creating a single page website describing the 4 different options"
type textarea "x"
type textarea "i am creating a single page website describing the 4 different options f"
type textarea "x"
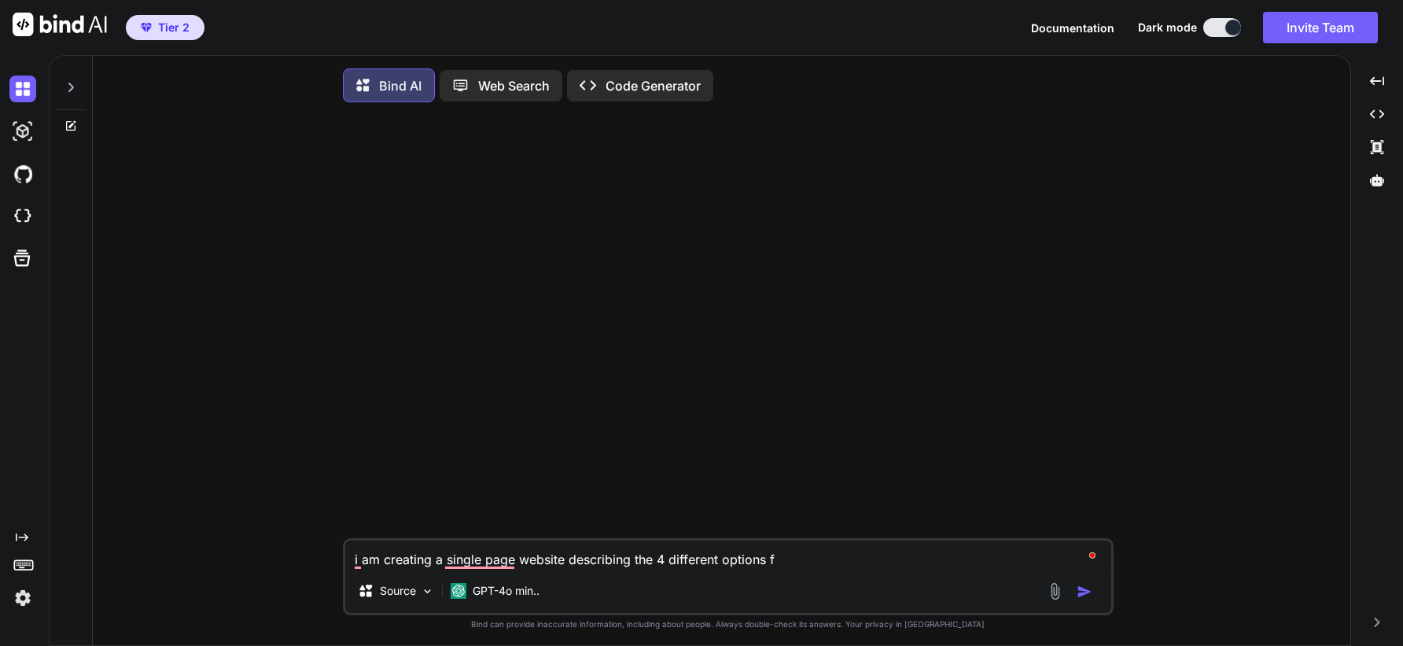
type textarea "i am creating a single page website describing the 4 different options fo"
type textarea "x"
type textarea "i am creating a single page website describing the 4 different options for"
type textarea "x"
type textarea "i am creating a single page website describing the 4 different options for"
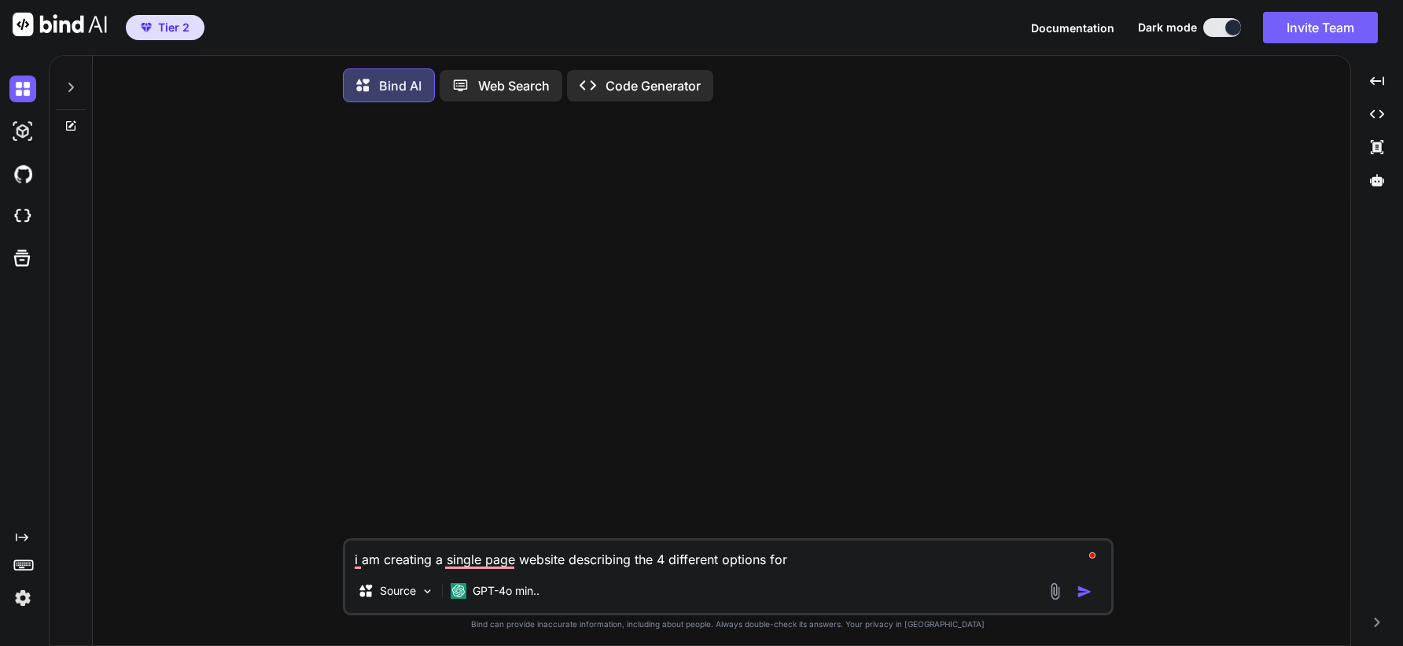
type textarea "x"
type textarea "i am creating a single page website describing the 4 different options for m"
type textarea "x"
type textarea "i am creating a single page website describing the 4 different options for my"
type textarea "x"
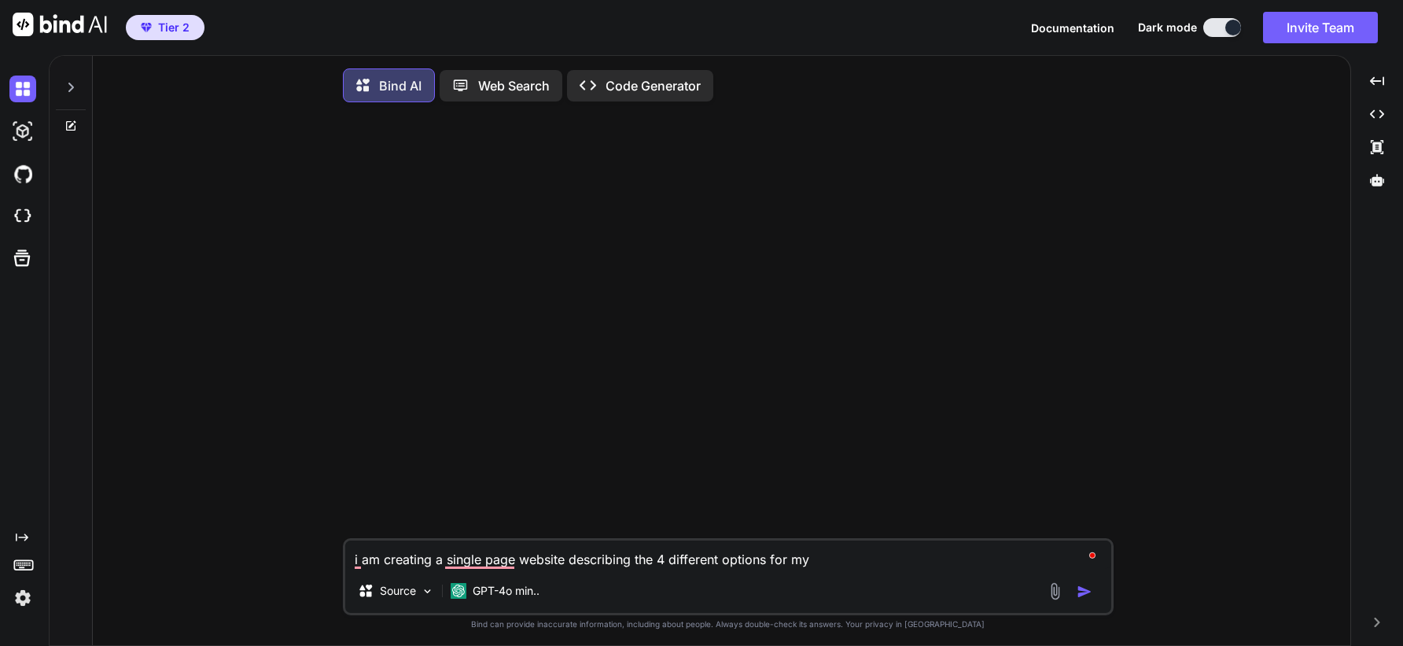
type textarea "i am creating a single page website describing the 4 different options for my"
type textarea "x"
type textarea "i am creating a single page website describing the 4 different options for my w"
type textarea "x"
type textarea "i am creating a single page website describing the 4 different options for my we"
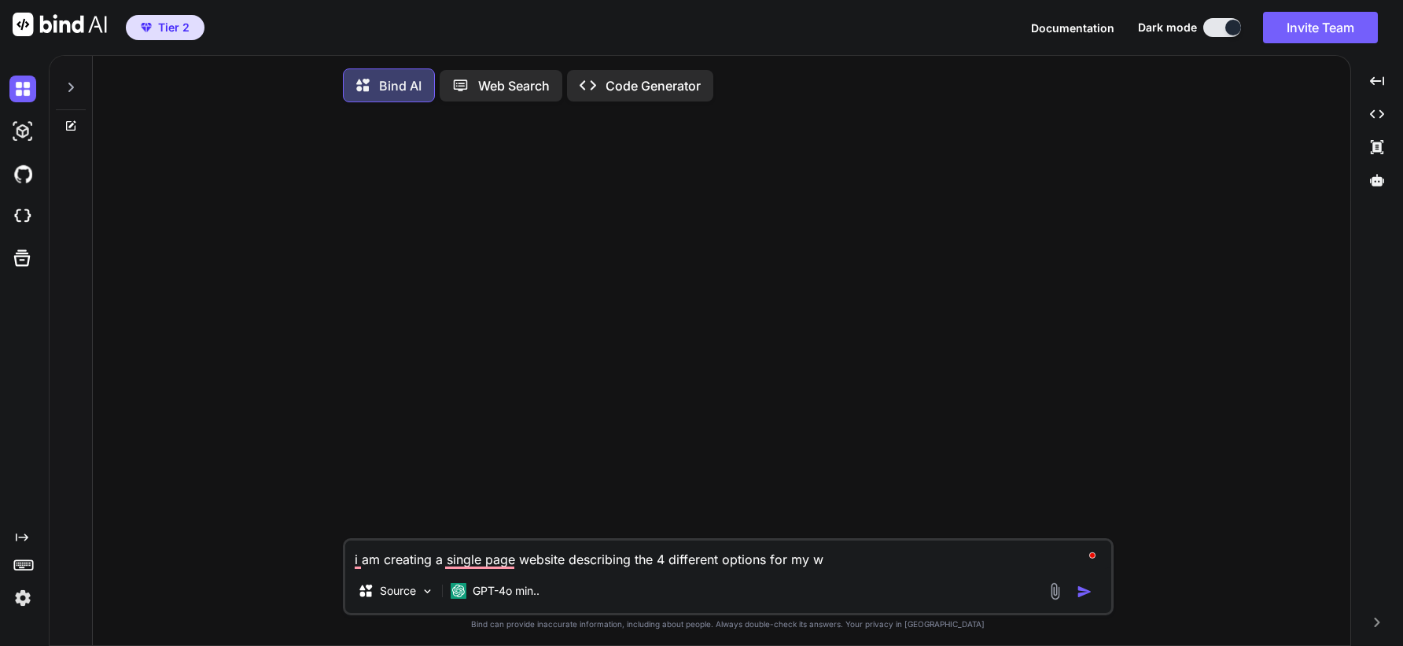
type textarea "x"
type textarea "i am creating a single page website describing the 4 different options for my […"
type textarea "x"
type textarea "i am creating a single page website describing the 4 different options for my we"
type textarea "x"
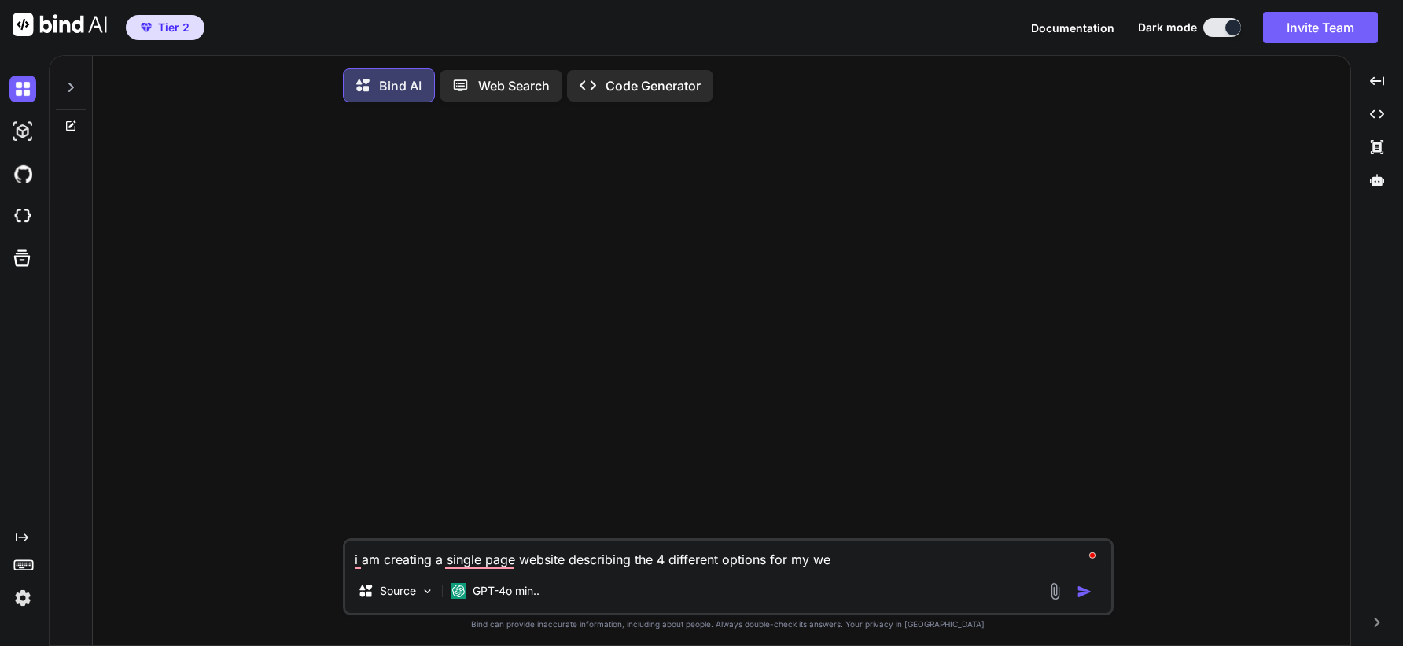
type textarea "i am creating a single page website describing the 4 different options for my w…"
type textarea "x"
type textarea "i am creating a single page website describing the 4 different options for my w…"
type textarea "x"
type textarea "i am creating a single page website describing the 4 different options for my w…"
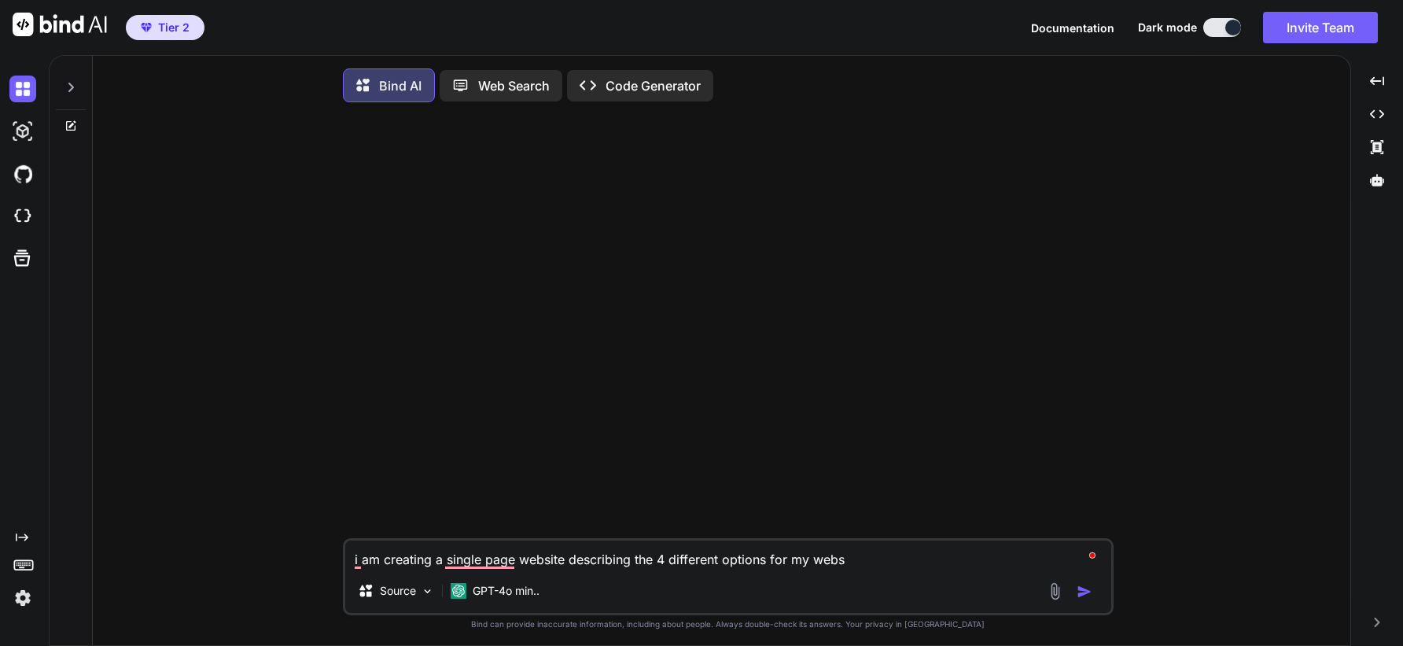
type textarea "x"
type textarea "i am creating a single page website describing the 4 different options for my w…"
type textarea "x"
type textarea "i am creating a single page website describing the 4 different options for my w…"
type textarea "x"
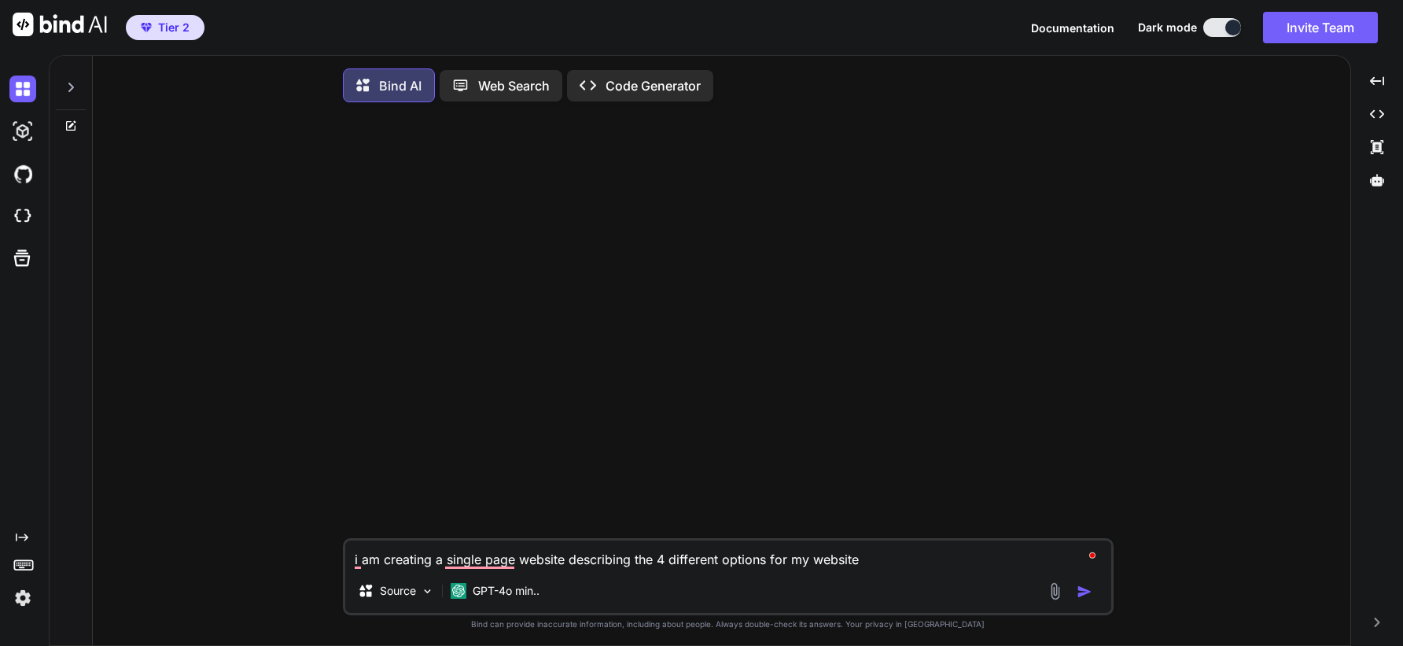
type textarea "i am creating a single page website describing the 4 different options for my w…"
type textarea "x"
type textarea "i am creating a single page website describing the 4 different options for my w…"
type textarea "x"
type textarea "i am creating a single page website describing the 4 different options for my w…"
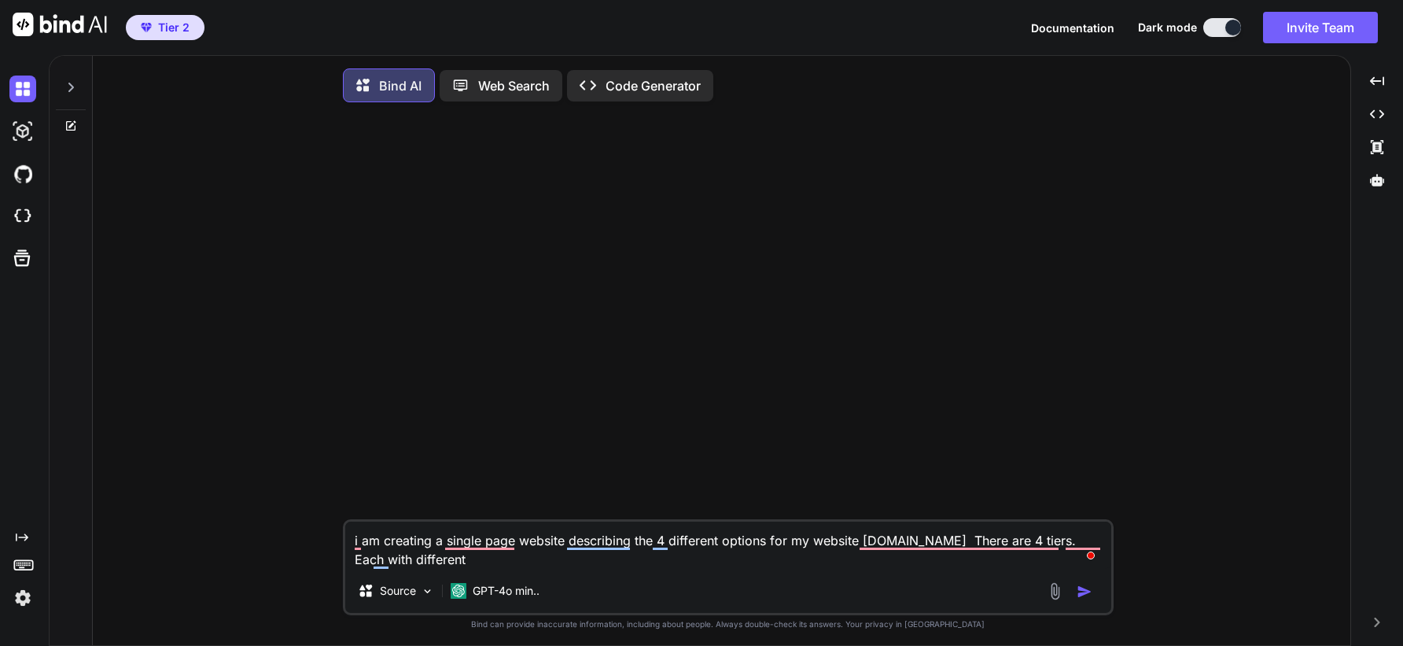
click at [569, 561] on textarea "i am creating a single page website describing the 4 different options for my w…" at bounding box center [728, 544] width 766 height 47
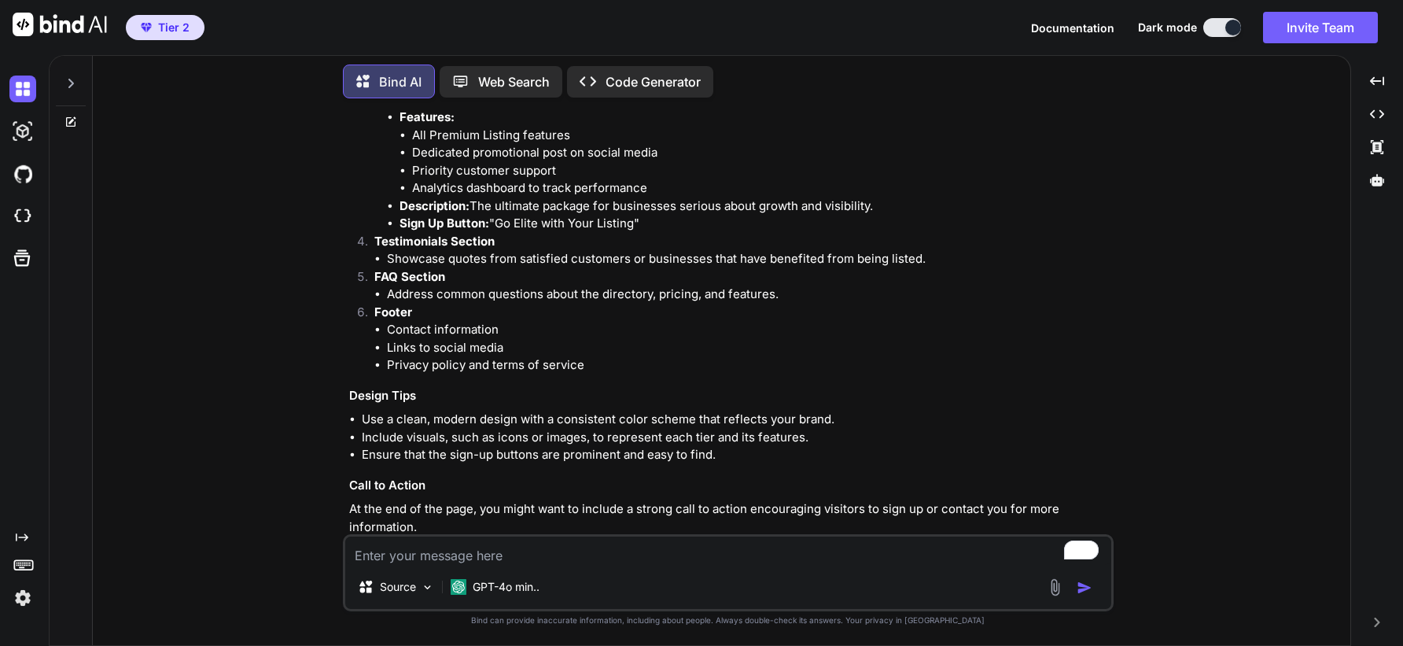
scroll to position [843, 0]
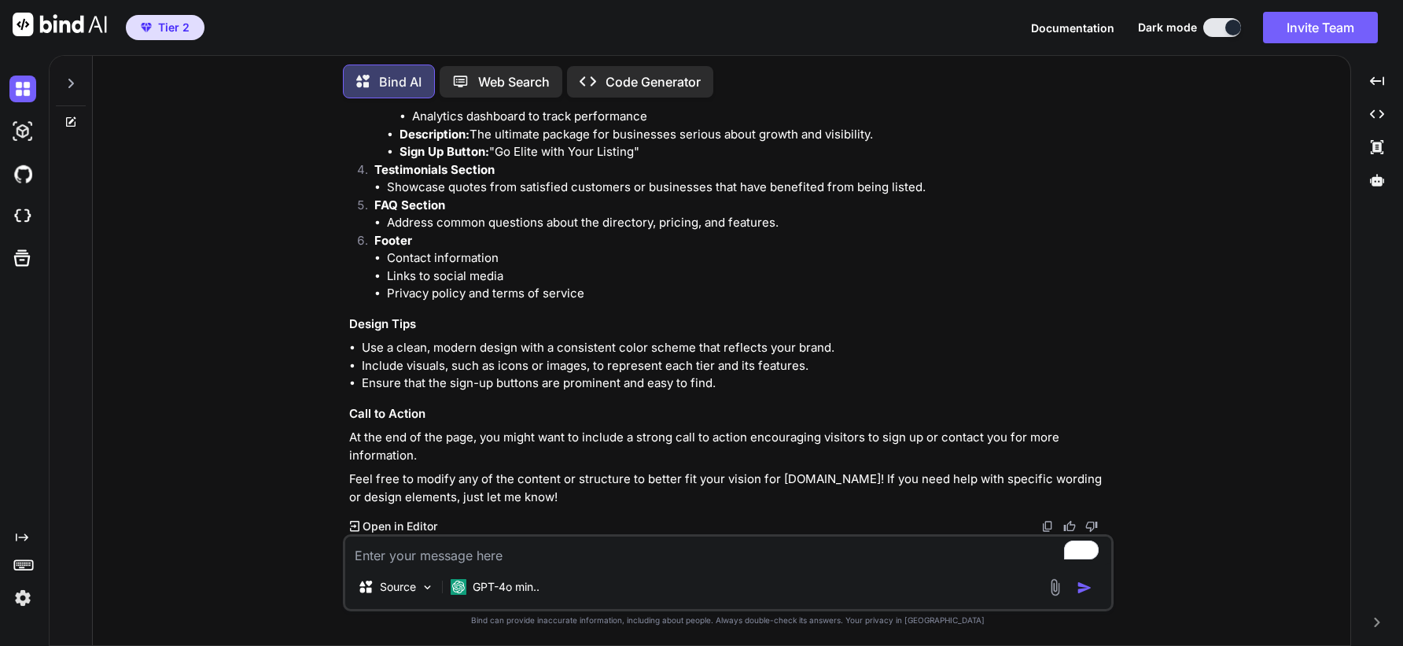
click at [381, 523] on p "Open in Editor" at bounding box center [400, 526] width 75 height 16
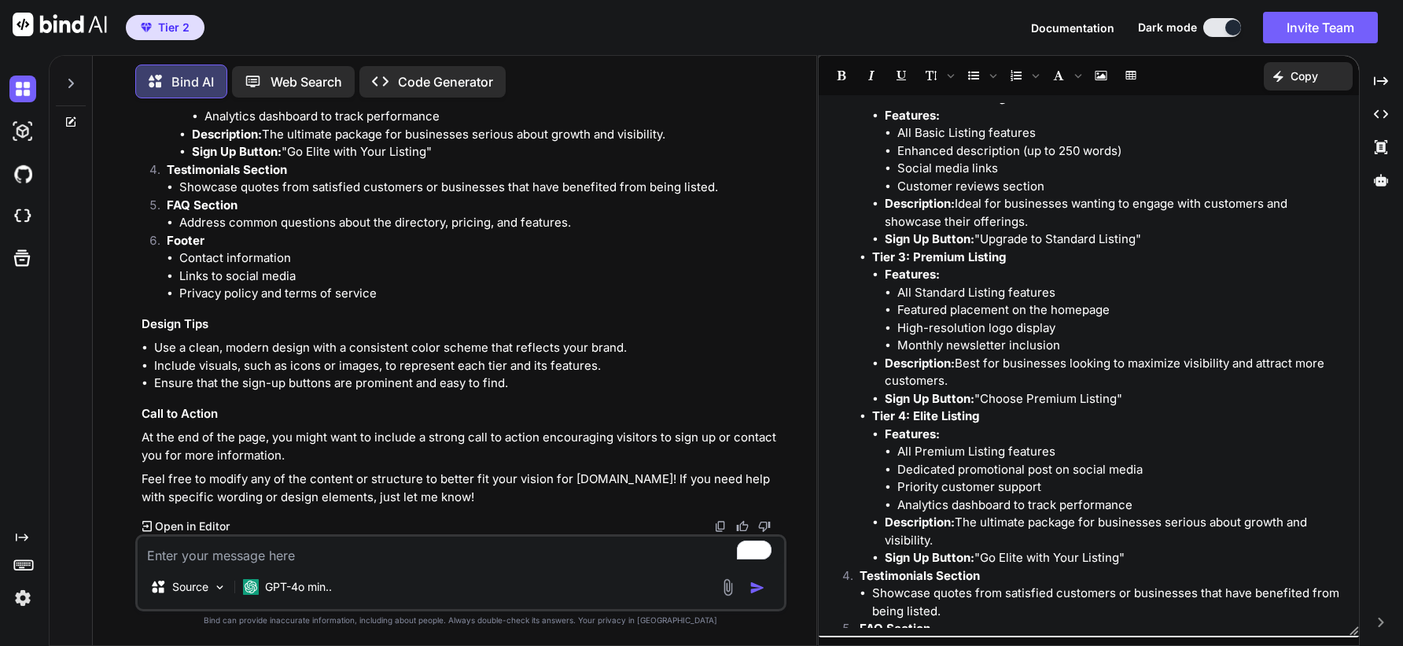
scroll to position [731, 0]
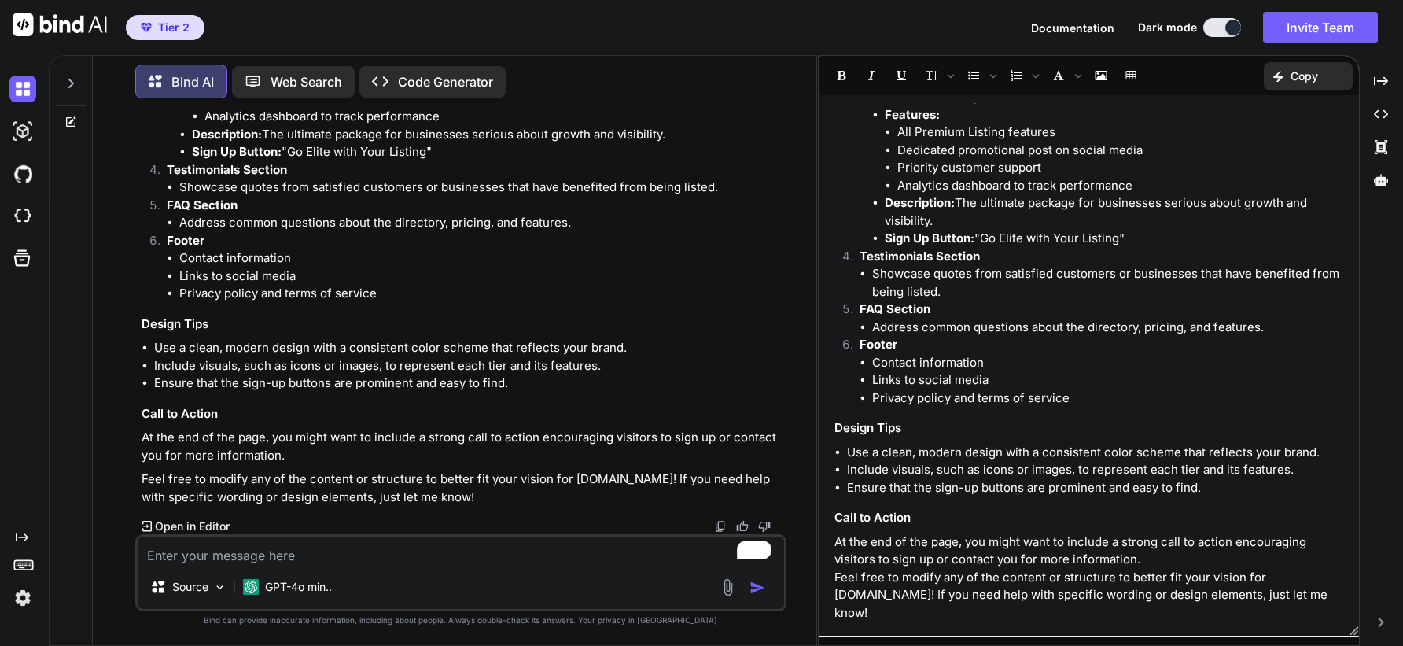
click at [367, 556] on textarea "To enrich screen reader interactions, please activate Accessibility in Grammarl…" at bounding box center [461, 550] width 646 height 28
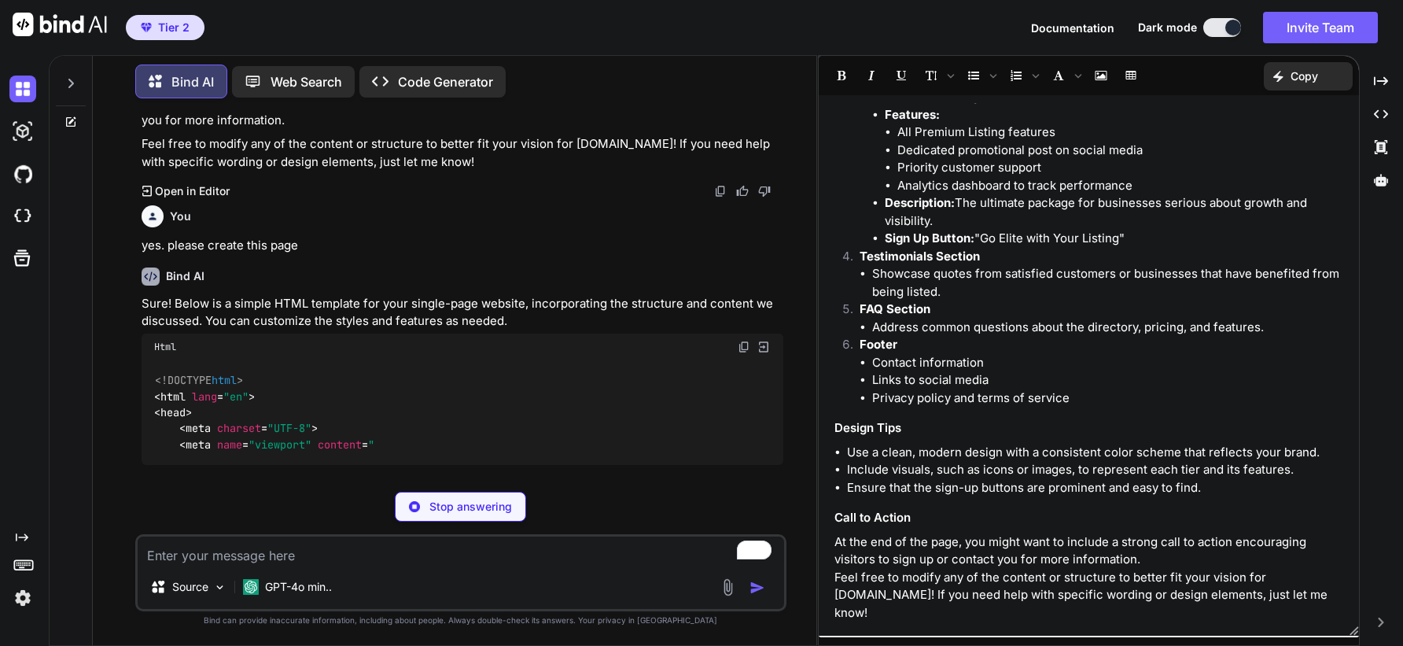
scroll to position [1210, 0]
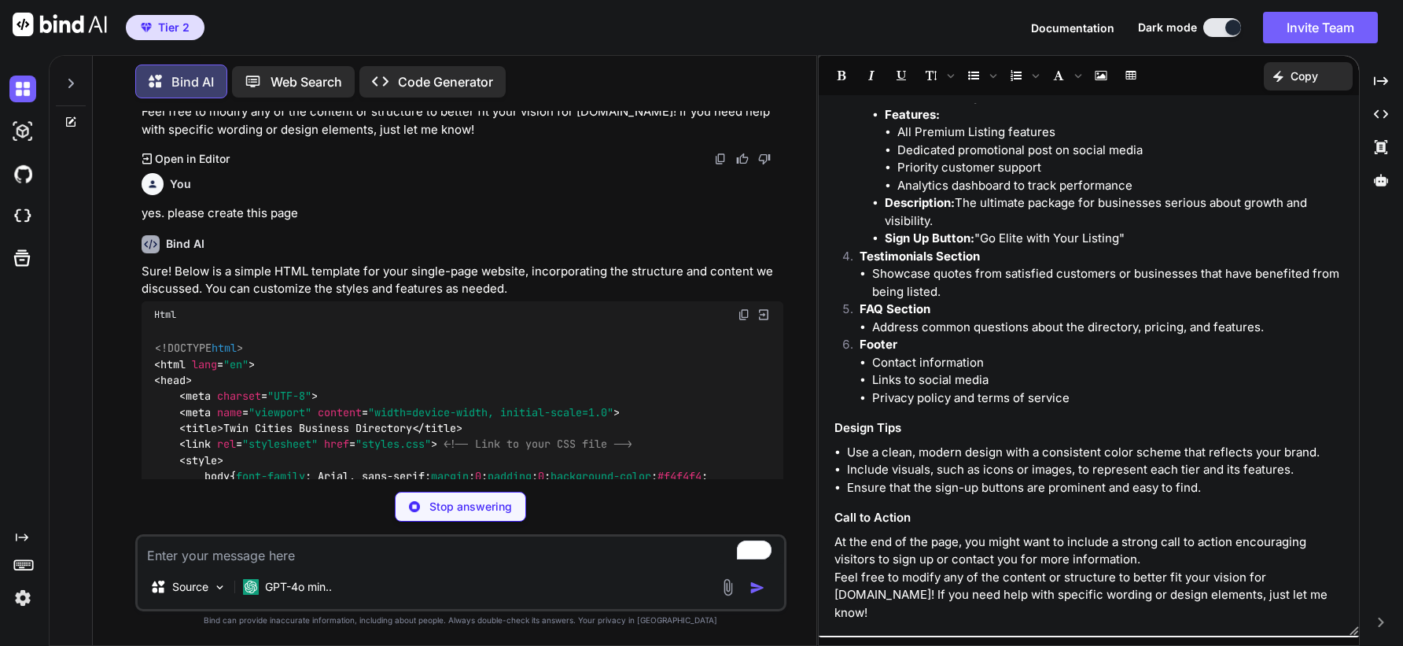
click at [764, 322] on img at bounding box center [764, 314] width 14 height 14
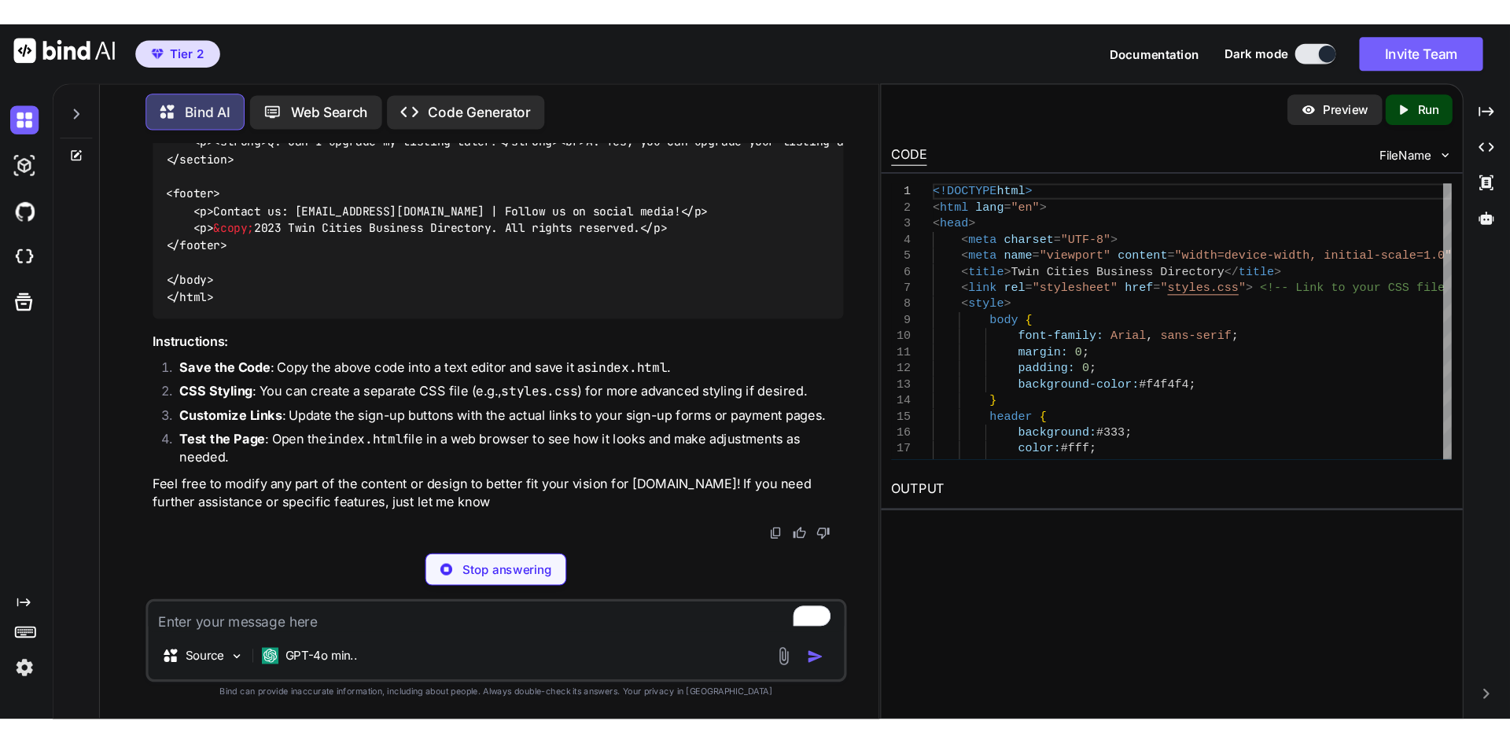
scroll to position [3364, 0]
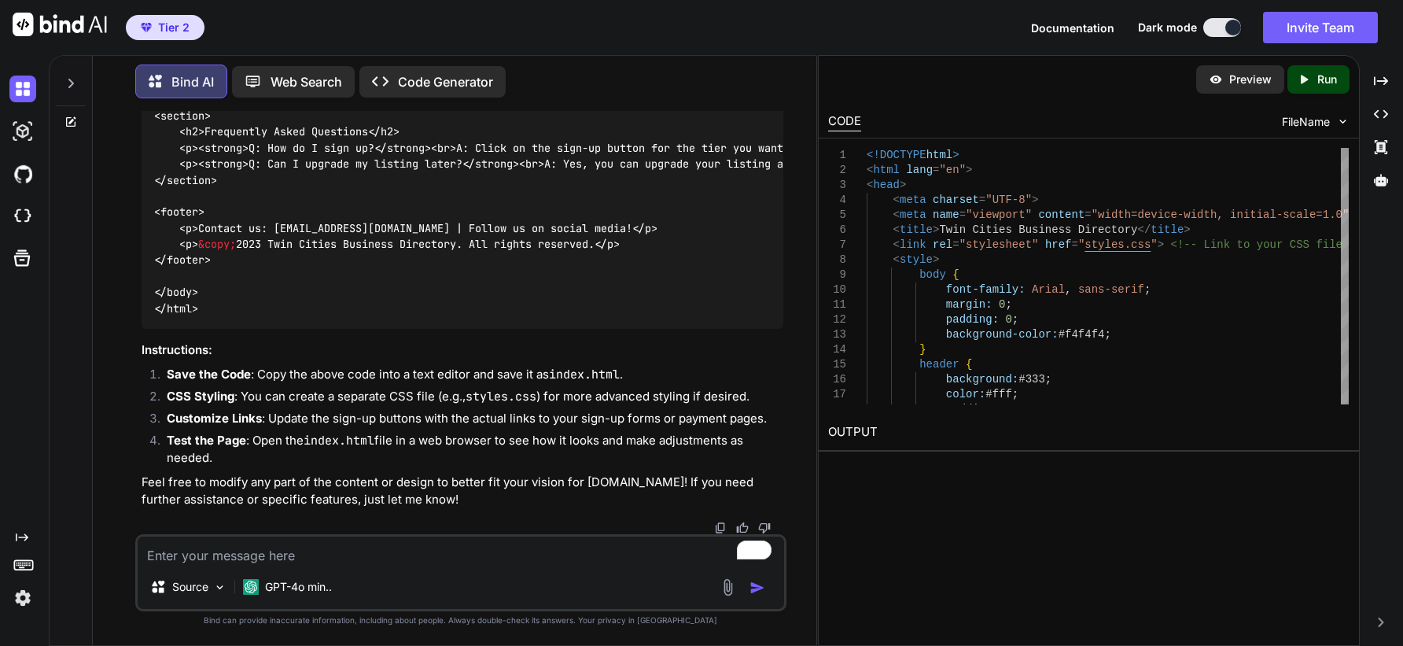
click at [1314, 86] on icon "Created with Pixso." at bounding box center [1307, 79] width 20 height 14
click at [955, 470] on link "[URL][DOMAIN_NAME]" at bounding box center [891, 469] width 127 height 15
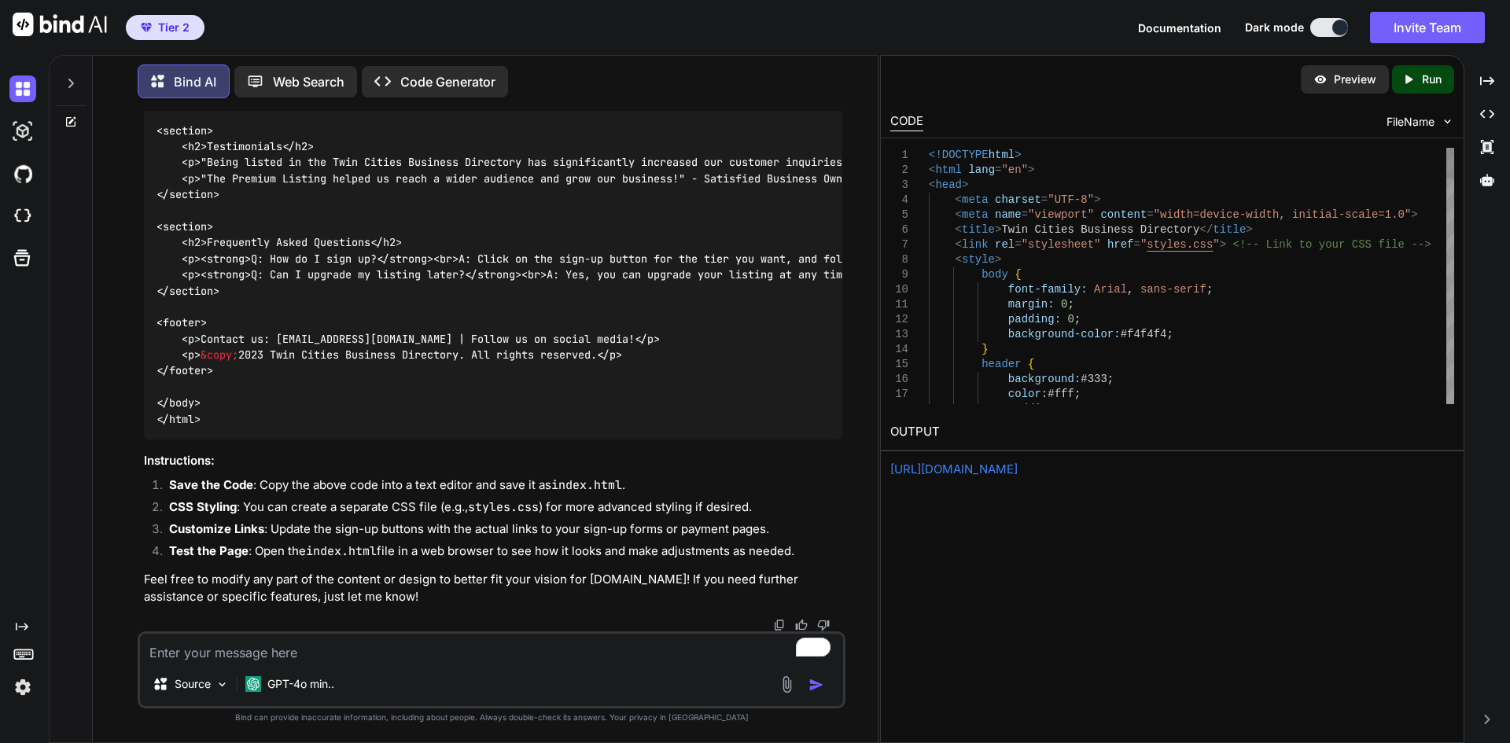
scroll to position [3235, 0]
click at [342, 645] on textarea "To enrich screen reader interactions, please activate Accessibility in Grammarl…" at bounding box center [491, 648] width 703 height 28
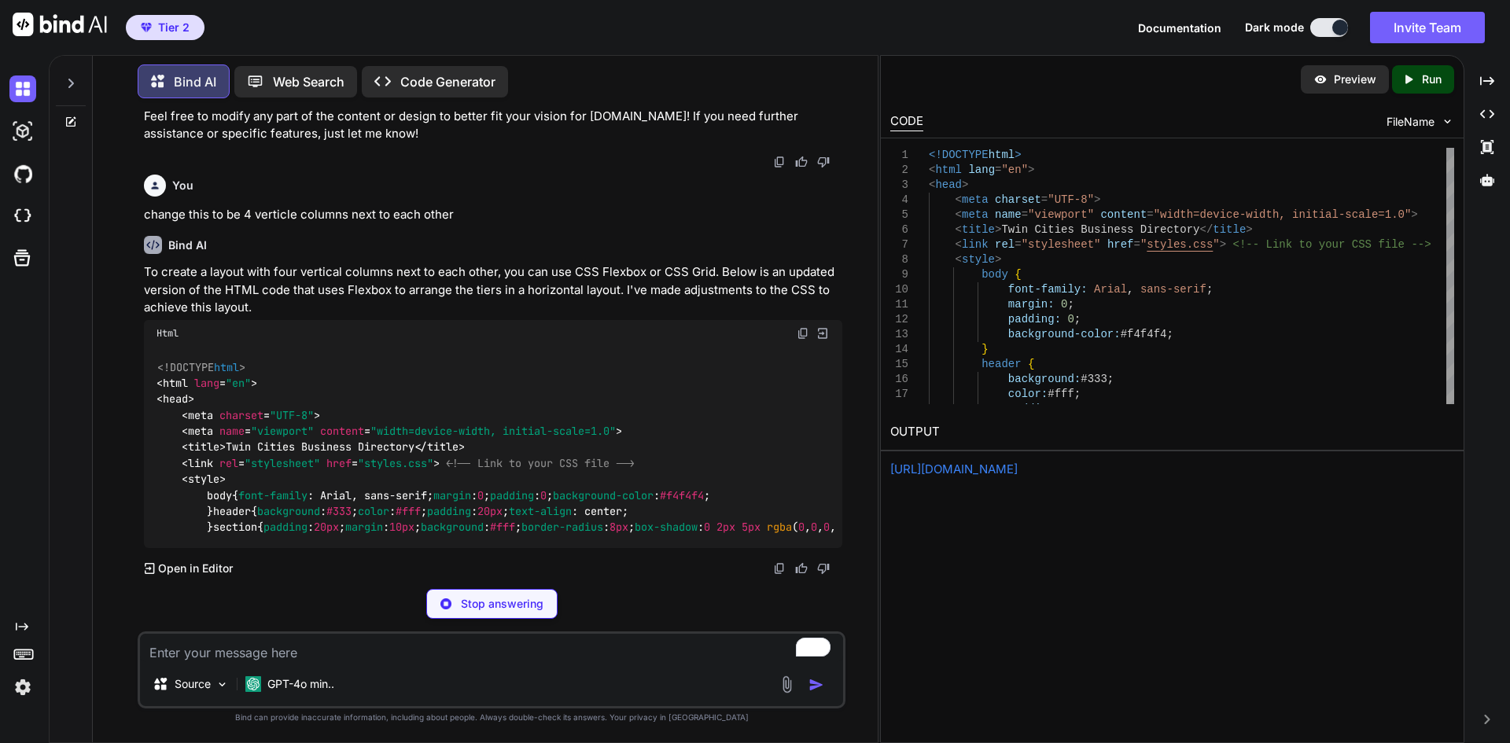
scroll to position [3782, 0]
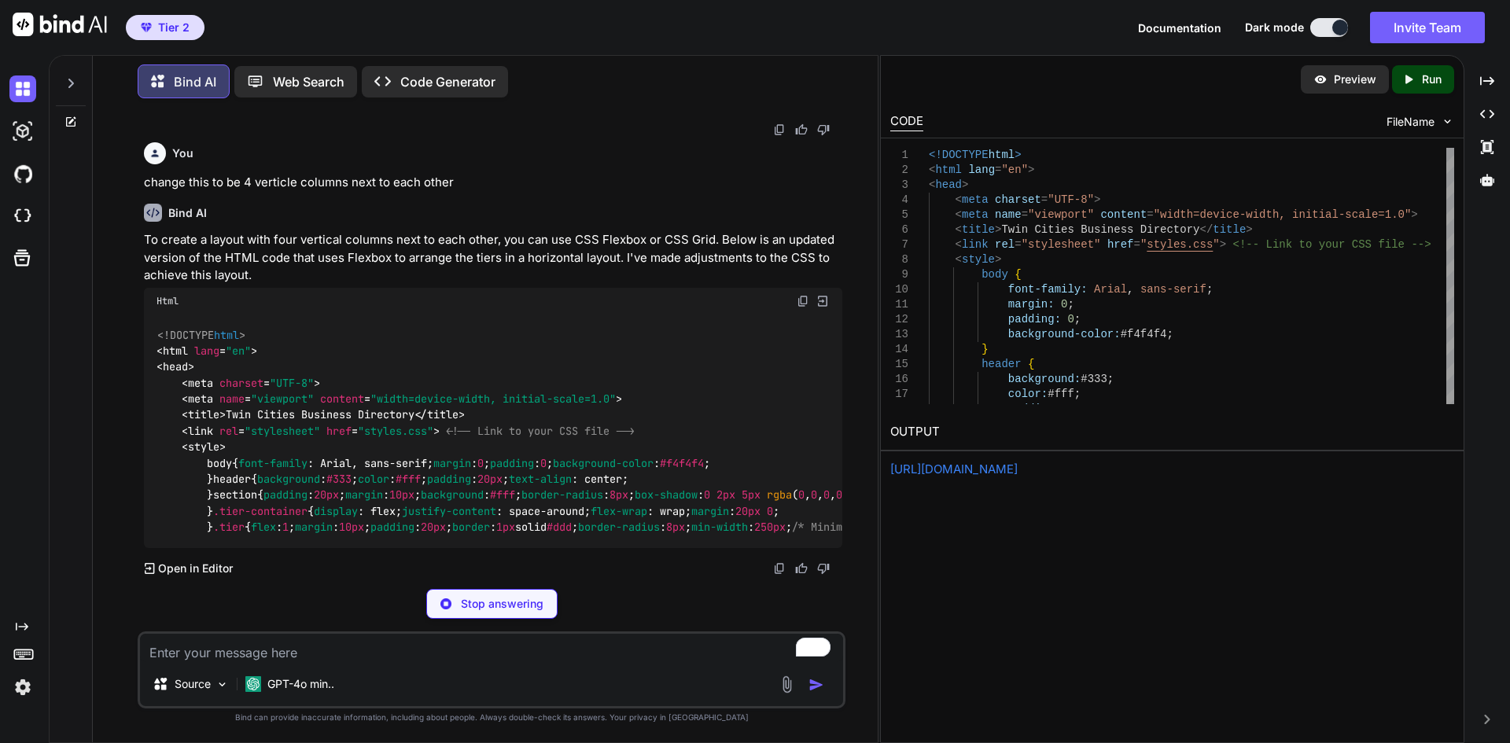
click at [823, 294] on img at bounding box center [822, 301] width 14 height 14
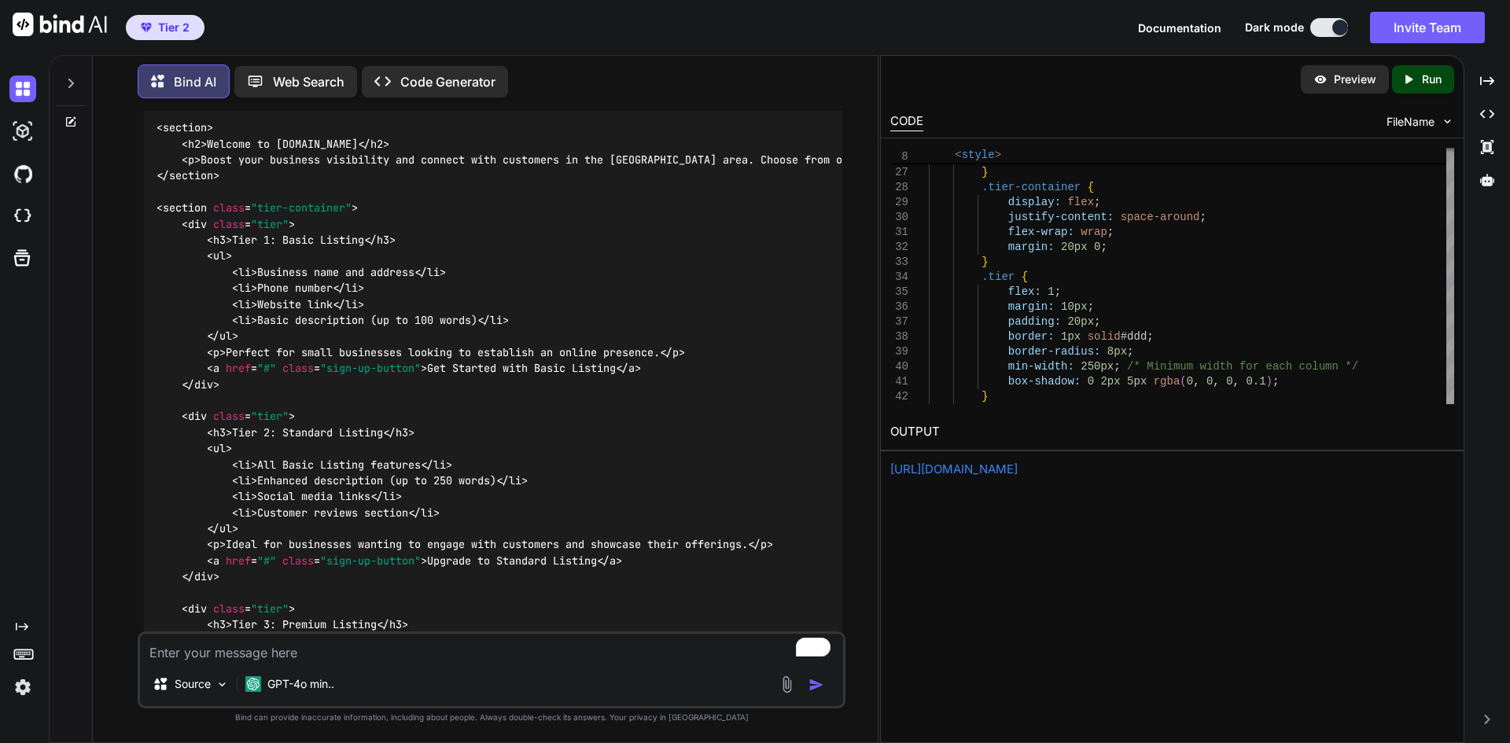
click at [1402, 87] on div "Created with Pixso. Run" at bounding box center [1423, 79] width 62 height 28
click at [1018, 469] on link "[URL][DOMAIN_NAME]" at bounding box center [953, 469] width 127 height 15
